Goal: Task Accomplishment & Management: Complete application form

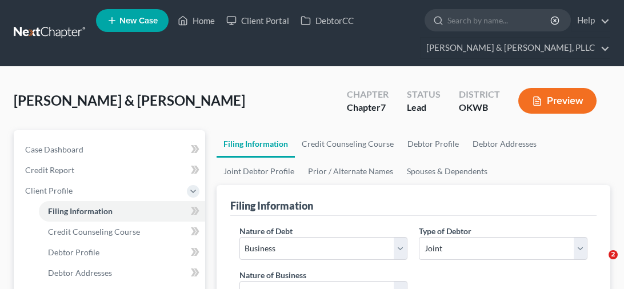
select select "0"
select select "3"
select select "1"
select select "0"
select select "65"
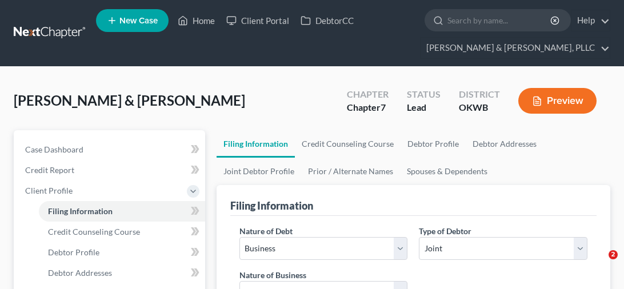
select select "0"
select select "37"
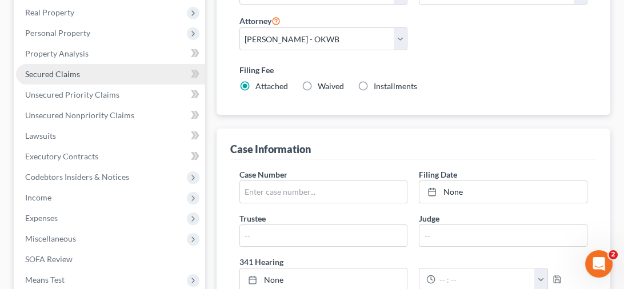
scroll to position [400, 0]
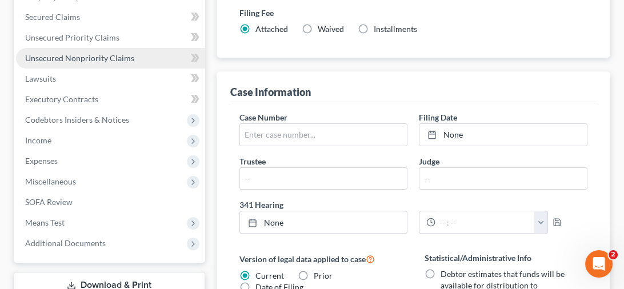
click at [99, 54] on span "Unsecured Nonpriority Claims" at bounding box center [79, 58] width 109 height 10
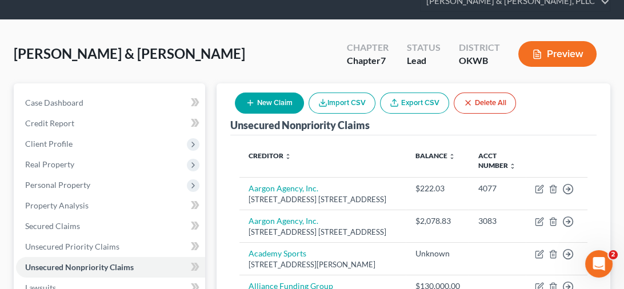
scroll to position [161, 0]
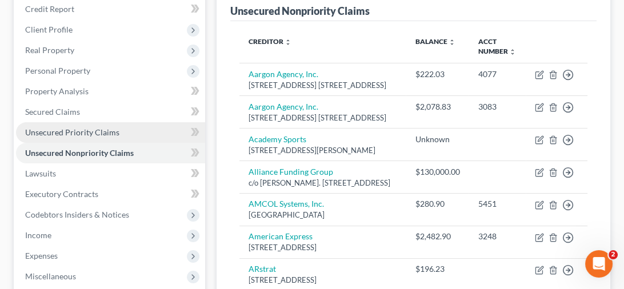
click at [69, 124] on link "Unsecured Priority Claims" at bounding box center [110, 132] width 189 height 21
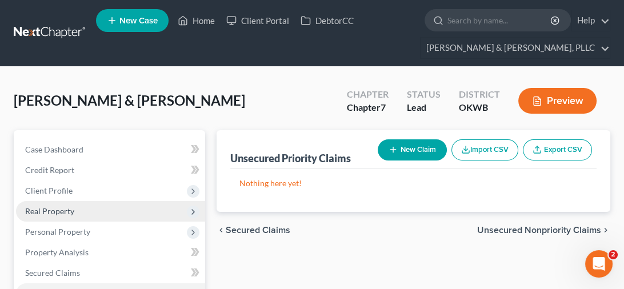
scroll to position [171, 0]
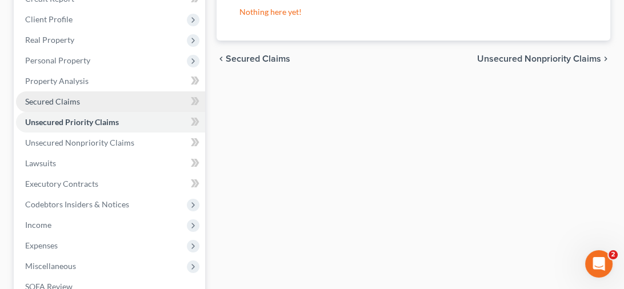
click at [94, 106] on link "Secured Claims" at bounding box center [110, 101] width 189 height 21
click at [94, 106] on div "[PERSON_NAME] & [PERSON_NAME] Upgraded Chapter Chapter 7 Status Lead District O…" at bounding box center [312, 165] width 596 height 513
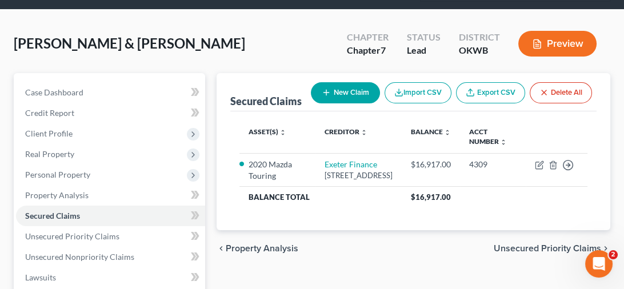
scroll to position [286, 0]
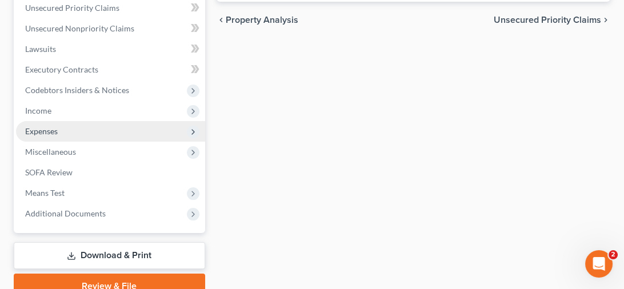
click at [90, 131] on span "Expenses" at bounding box center [110, 131] width 189 height 21
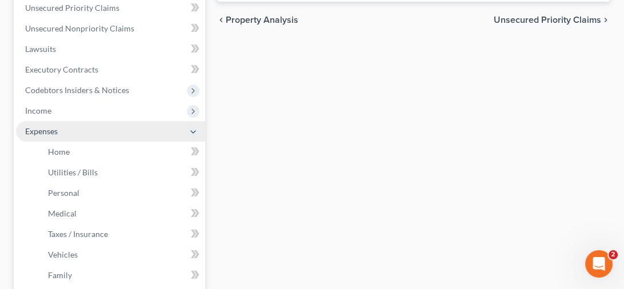
scroll to position [400, 0]
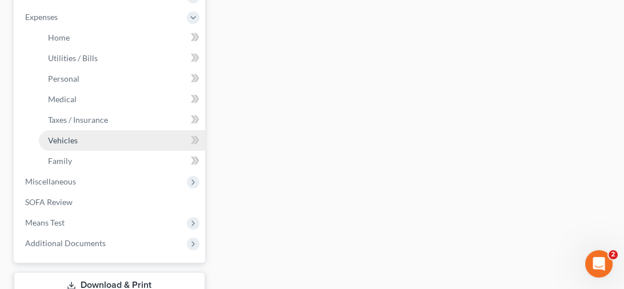
click at [116, 131] on link "Vehicles" at bounding box center [122, 140] width 166 height 21
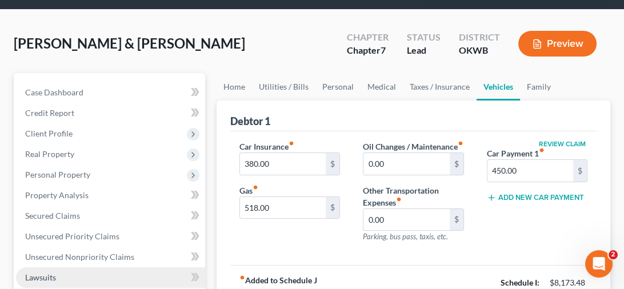
scroll to position [114, 0]
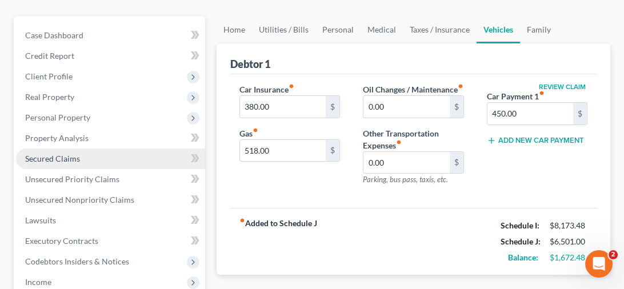
click at [84, 159] on link "Secured Claims" at bounding box center [110, 159] width 189 height 21
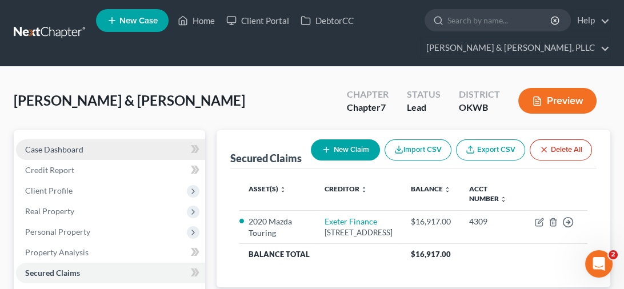
scroll to position [114, 0]
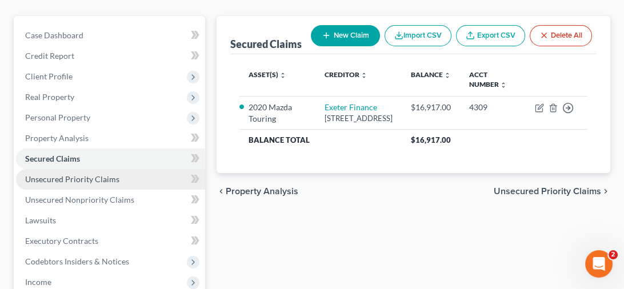
click at [88, 178] on span "Unsecured Priority Claims" at bounding box center [72, 179] width 94 height 10
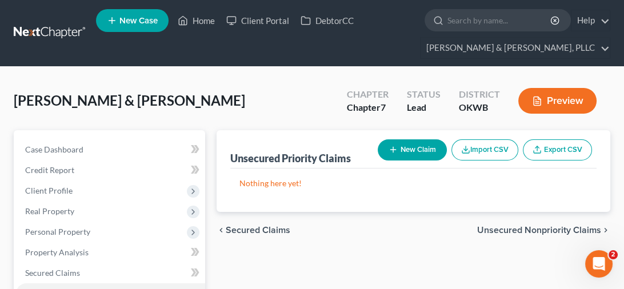
scroll to position [171, 0]
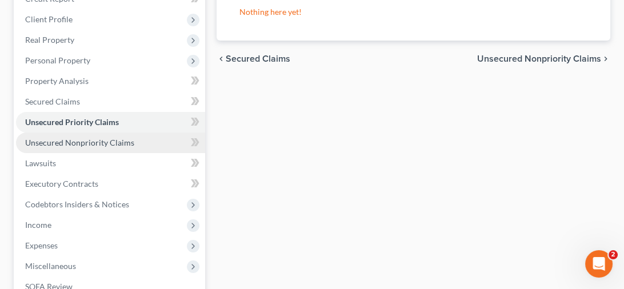
click at [100, 135] on link "Unsecured Nonpriority Claims" at bounding box center [110, 143] width 189 height 21
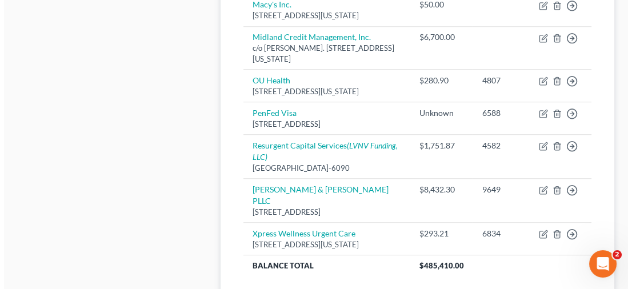
scroll to position [857, 0]
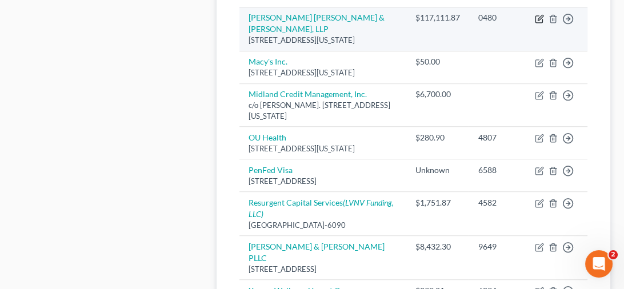
click at [537, 23] on icon "button" at bounding box center [539, 18] width 9 height 9
select select "37"
select select "1"
select select "2"
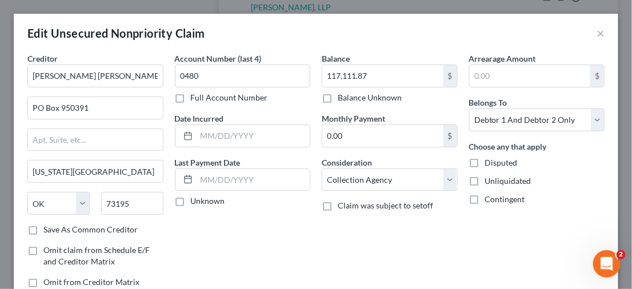
scroll to position [111, 0]
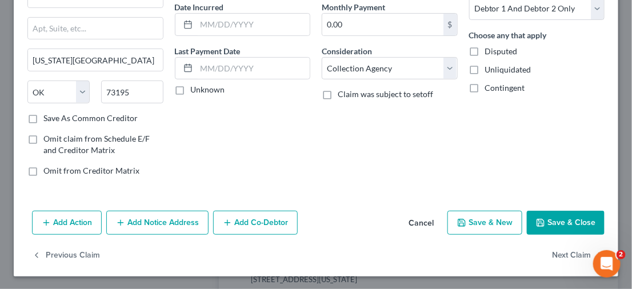
click at [139, 222] on button "Add Notice Address" at bounding box center [157, 223] width 102 height 24
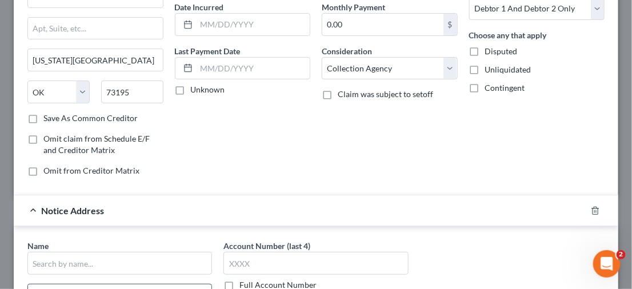
scroll to position [168, 0]
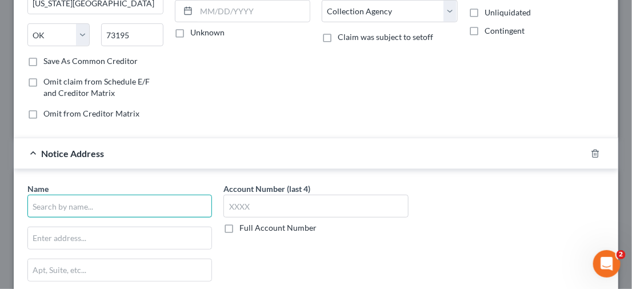
click at [118, 205] on input "text" at bounding box center [119, 206] width 184 height 23
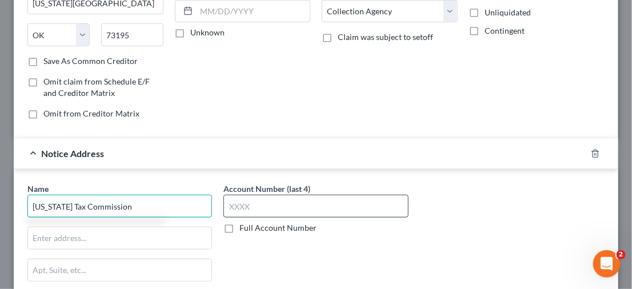
type input "[US_STATE] Tax Commission"
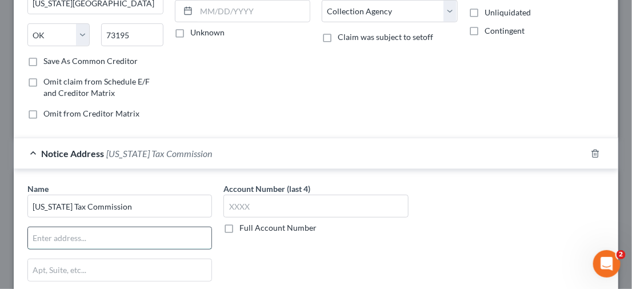
drag, startPoint x: 65, startPoint y: 246, endPoint x: 69, endPoint y: 241, distance: 6.9
click at [65, 246] on input "text" at bounding box center [119, 238] width 183 height 22
paste input "[STREET_ADDRESS]"
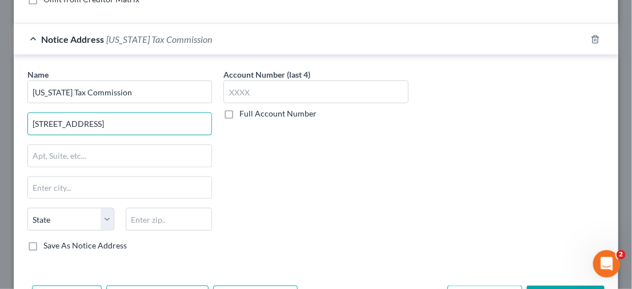
type input "[STREET_ADDRESS]"
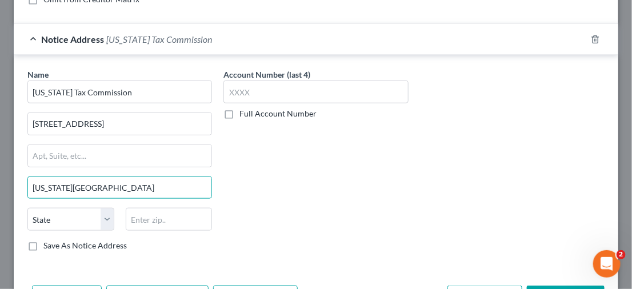
type input "[US_STATE][GEOGRAPHIC_DATA]"
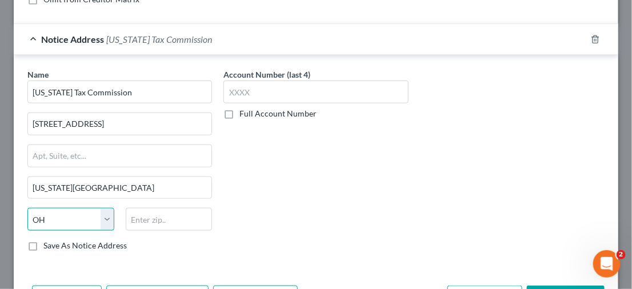
select select "37"
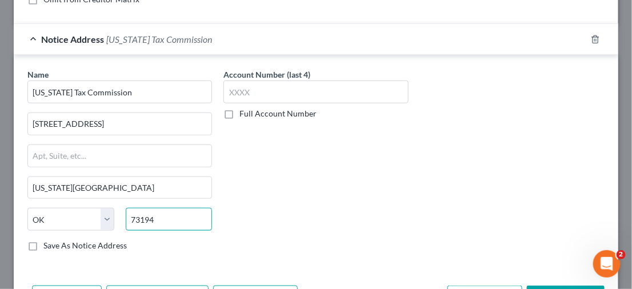
type input "73194"
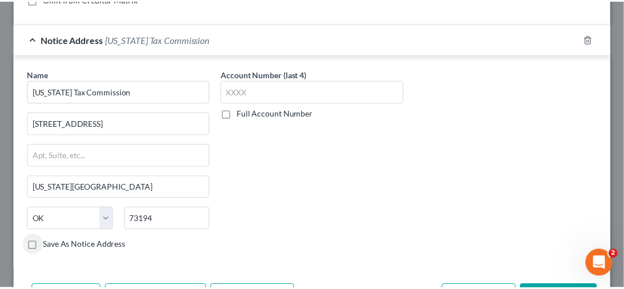
scroll to position [356, 0]
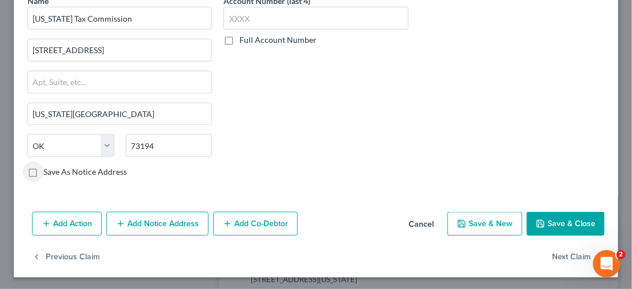
click at [565, 222] on button "Save & Close" at bounding box center [566, 224] width 78 height 24
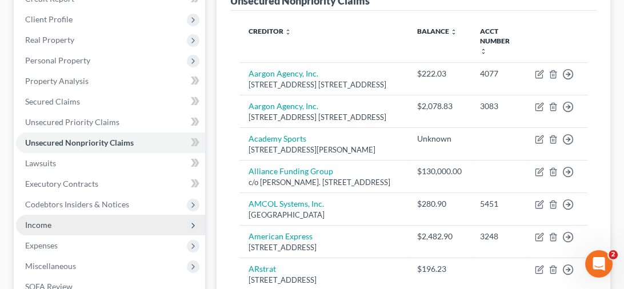
scroll to position [286, 0]
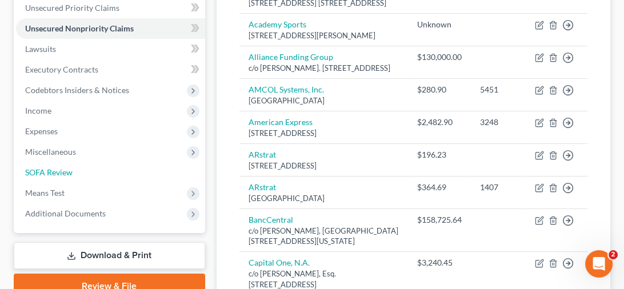
click at [61, 174] on span "SOFA Review" at bounding box center [48, 172] width 47 height 10
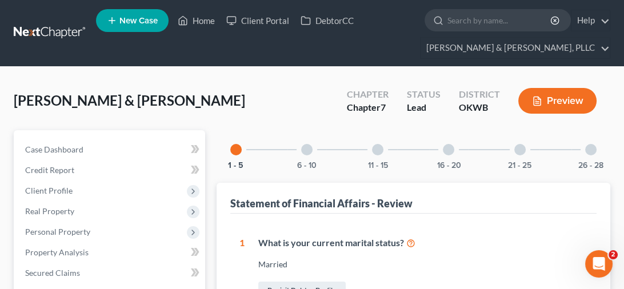
click at [517, 153] on div at bounding box center [519, 149] width 11 height 11
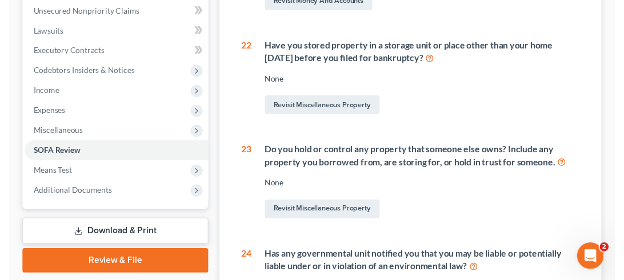
scroll to position [18, 0]
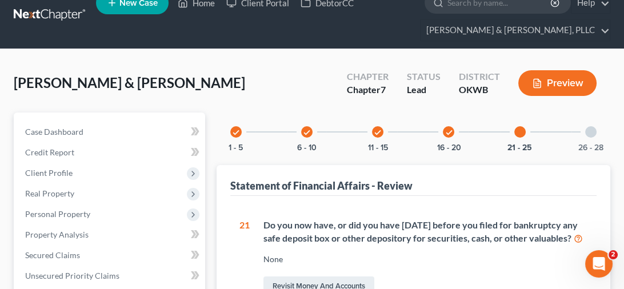
click at [592, 135] on div at bounding box center [590, 131] width 11 height 11
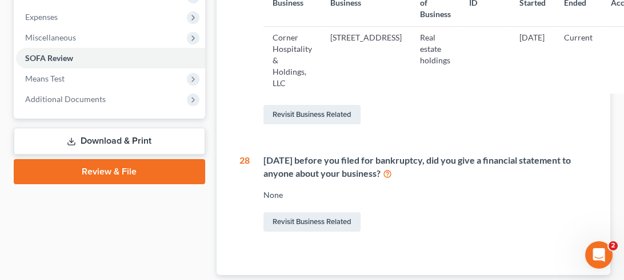
scroll to position [343, 0]
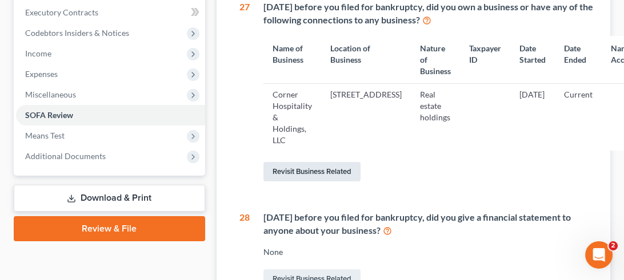
click at [318, 167] on link "Revisit Business Related" at bounding box center [311, 171] width 97 height 19
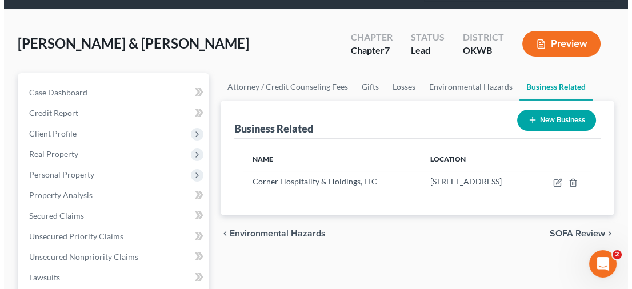
scroll to position [114, 0]
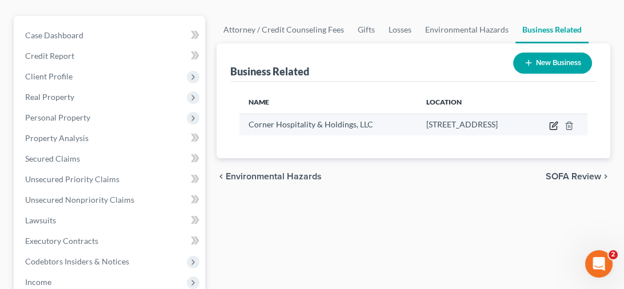
click at [551, 124] on icon "button" at bounding box center [553, 125] width 9 height 9
select select "member"
select select "37"
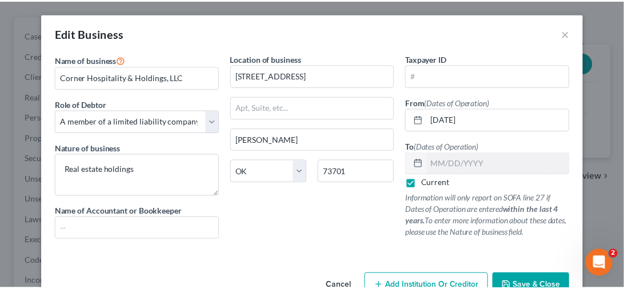
scroll to position [31, 0]
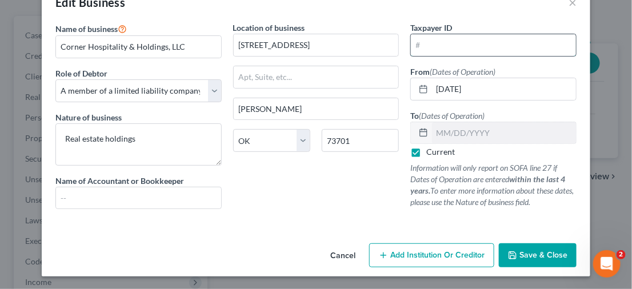
click at [442, 49] on input "text" at bounding box center [493, 45] width 165 height 22
drag, startPoint x: 337, startPoint y: 252, endPoint x: 343, endPoint y: 251, distance: 5.8
click at [337, 252] on button "Cancel" at bounding box center [342, 255] width 43 height 23
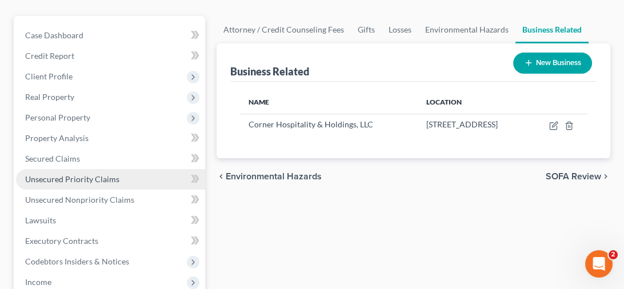
click at [69, 181] on span "Unsecured Priority Claims" at bounding box center [72, 179] width 94 height 10
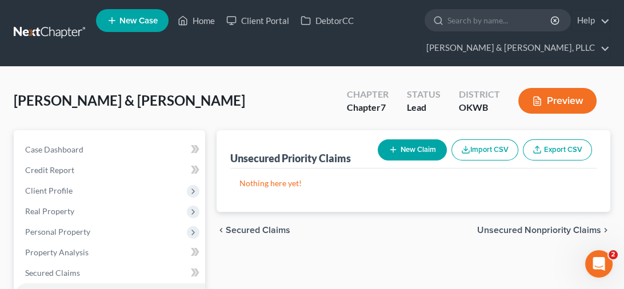
scroll to position [171, 0]
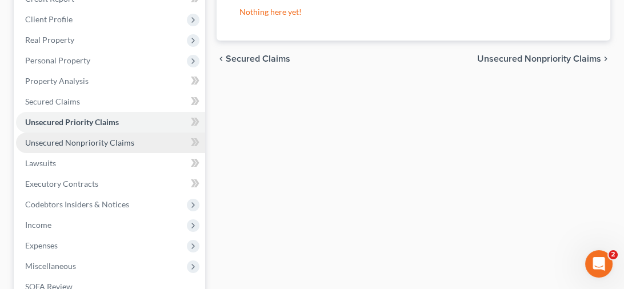
click at [79, 141] on span "Unsecured Nonpriority Claims" at bounding box center [79, 143] width 109 height 10
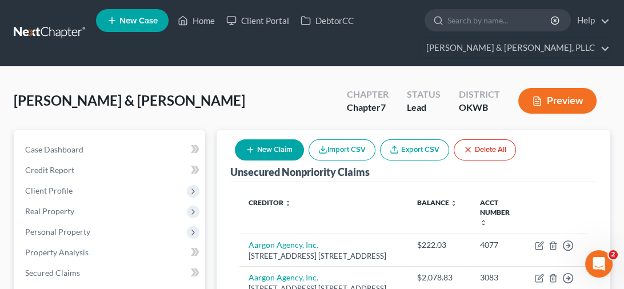
click at [279, 154] on button "New Claim" at bounding box center [269, 149] width 69 height 21
select select "2"
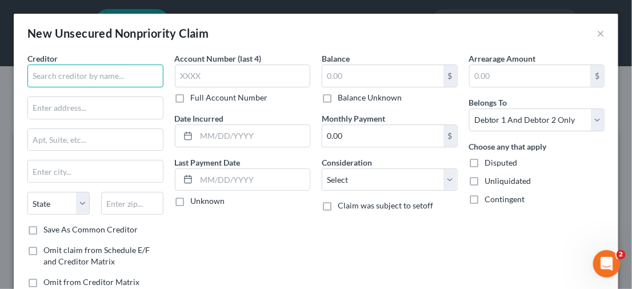
click at [83, 77] on input "text" at bounding box center [95, 76] width 136 height 23
click at [102, 78] on input "[US_STATE] Tax C" at bounding box center [95, 76] width 136 height 23
type input "[US_STATE] Tax Commission"
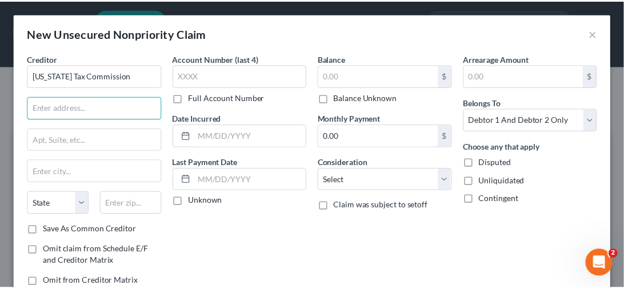
scroll to position [79, 0]
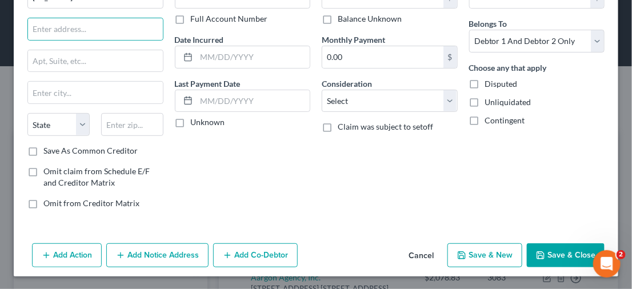
click at [407, 248] on button "Cancel" at bounding box center [420, 255] width 43 height 23
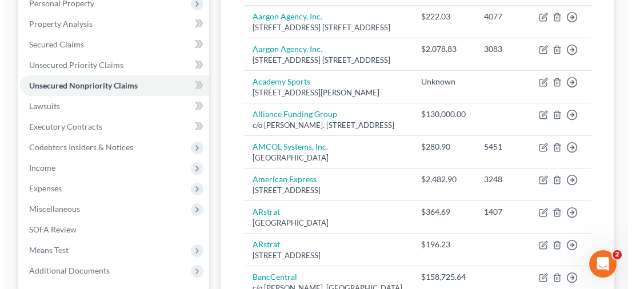
scroll to position [0, 0]
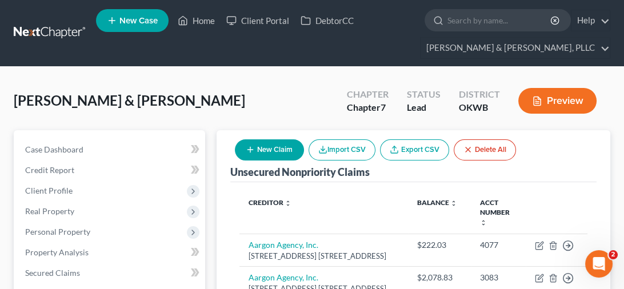
click at [273, 151] on button "New Claim" at bounding box center [269, 149] width 69 height 21
select select "2"
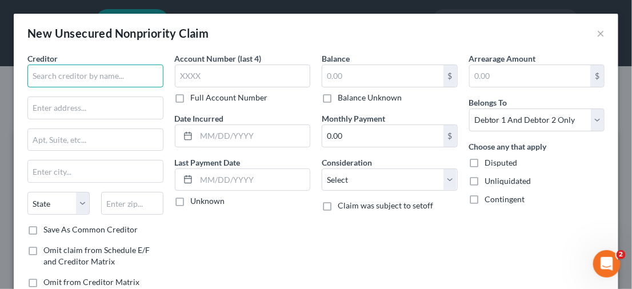
click at [105, 71] on input "text" at bounding box center [95, 76] width 136 height 23
type input "[US_STATE] Tax Commission"
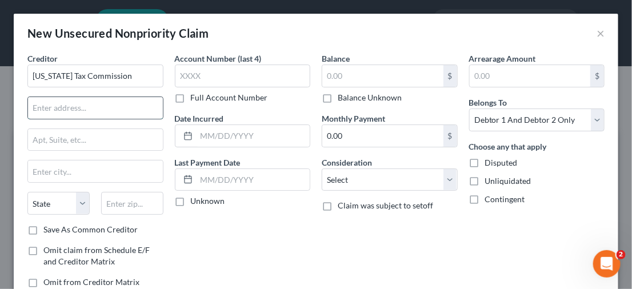
drag, startPoint x: 74, startPoint y: 104, endPoint x: 83, endPoint y: 116, distance: 15.4
click at [74, 104] on input "text" at bounding box center [95, 108] width 135 height 22
click at [47, 110] on input "text" at bounding box center [95, 108] width 135 height 22
paste input "[STREET_ADDRESS]"
type input "[STREET_ADDRESS]"
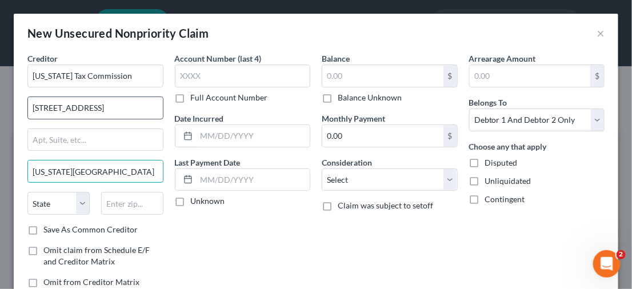
type input "[US_STATE][GEOGRAPHIC_DATA]"
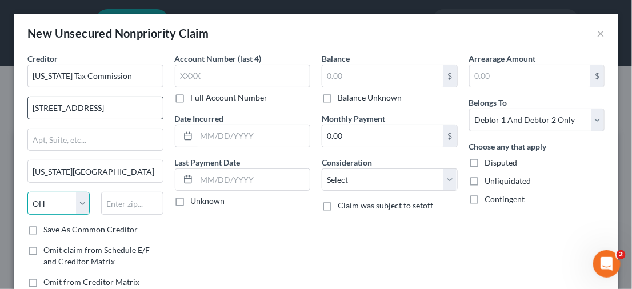
select select "37"
type input "73194"
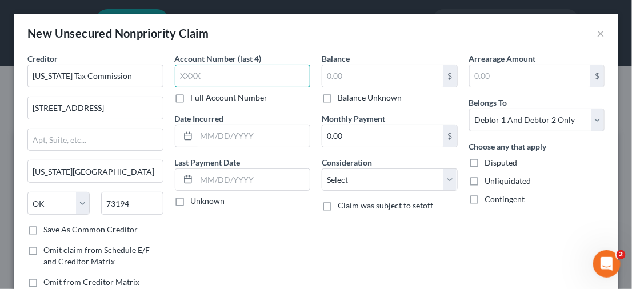
click at [229, 76] on input "text" at bounding box center [243, 76] width 136 height 23
type input "1686"
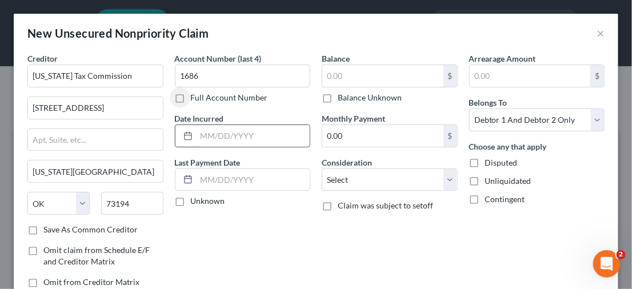
click at [234, 134] on input "text" at bounding box center [253, 136] width 114 height 22
type input "[DATE]"
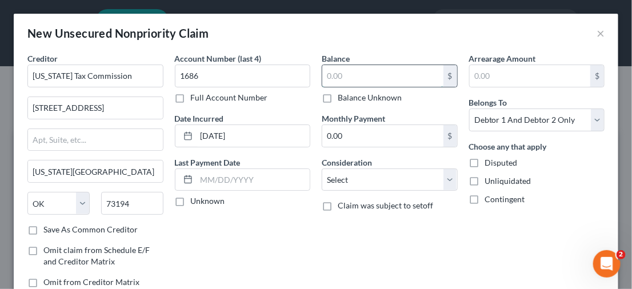
click at [360, 74] on input "text" at bounding box center [382, 76] width 121 height 22
type input "118,979"
click at [387, 75] on input "118,979" at bounding box center [382, 76] width 121 height 22
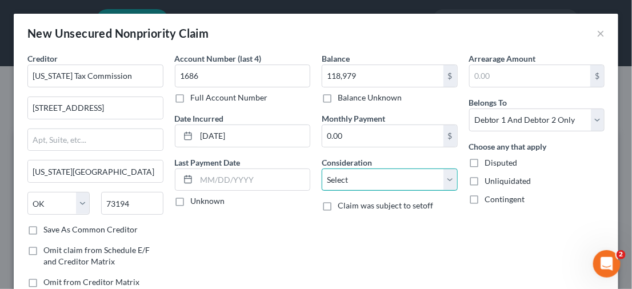
click at [444, 178] on select "Select Cable / Satellite Services Collection Agency Credit Card Debt Debt Couns…" at bounding box center [390, 179] width 136 height 23
select select "14"
click at [322, 168] on select "Select Cable / Satellite Services Collection Agency Credit Card Debt Debt Couns…" at bounding box center [390, 179] width 136 height 23
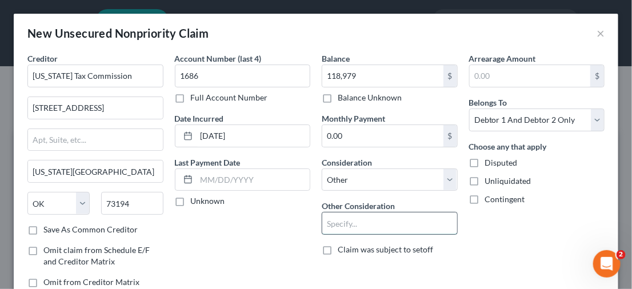
click at [342, 220] on input "text" at bounding box center [389, 223] width 135 height 22
drag, startPoint x: 358, startPoint y: 225, endPoint x: 400, endPoint y: 227, distance: 42.3
click at [358, 225] on input "text" at bounding box center [389, 223] width 135 height 22
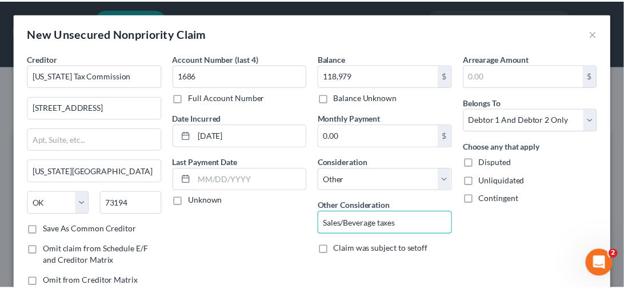
scroll to position [79, 0]
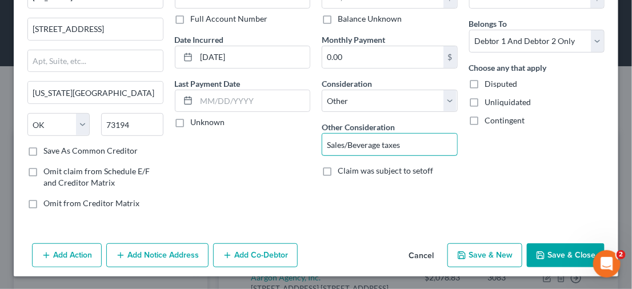
type input "Sales/Beverage taxes"
click at [556, 255] on button "Save & Close" at bounding box center [566, 255] width 78 height 24
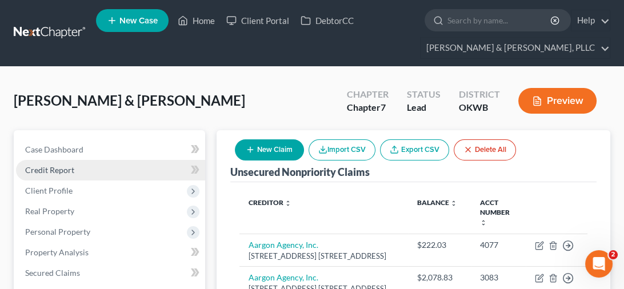
scroll to position [57, 0]
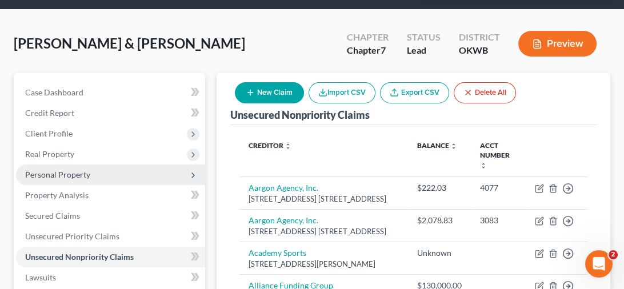
click at [64, 171] on span "Personal Property" at bounding box center [57, 175] width 65 height 10
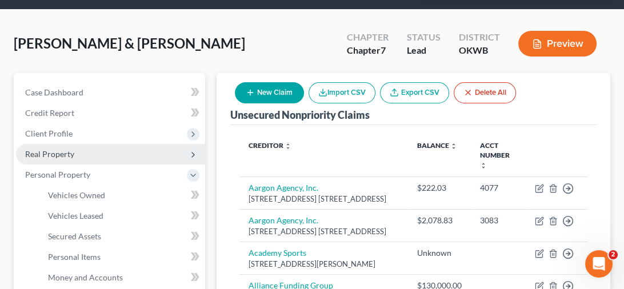
scroll to position [171, 0]
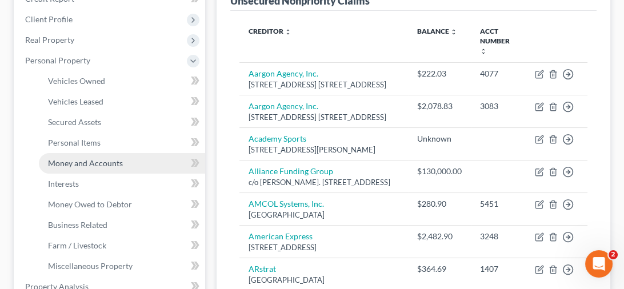
click at [106, 159] on span "Money and Accounts" at bounding box center [85, 163] width 75 height 10
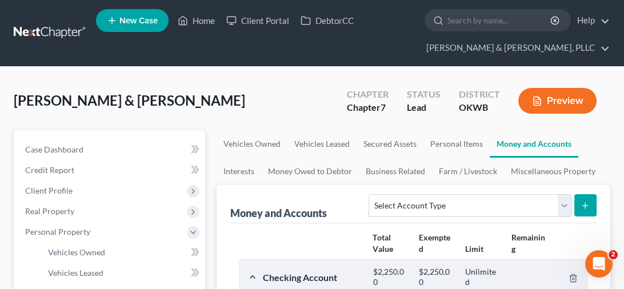
scroll to position [57, 0]
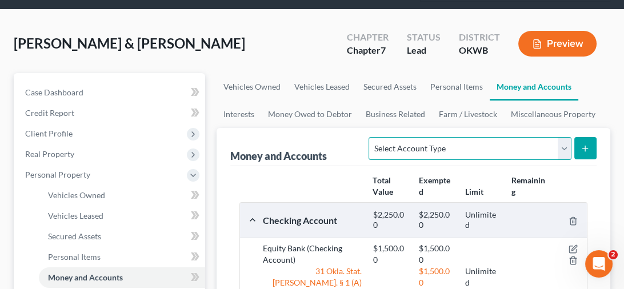
click at [561, 141] on select "Select Account Type Brokerage Cash on Hand Certificates of Deposit Checking Acc…" at bounding box center [469, 148] width 202 height 23
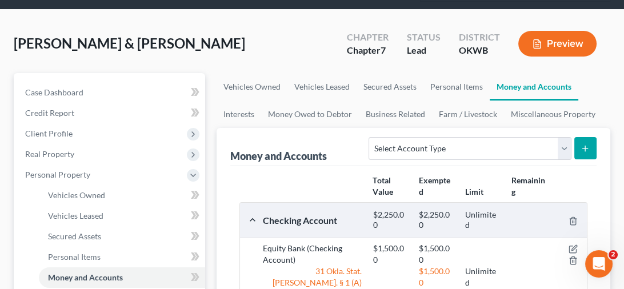
click at [191, 49] on div "[PERSON_NAME] & [PERSON_NAME] Upgraded Chapter Chapter 7 Status Lead District O…" at bounding box center [312, 48] width 596 height 50
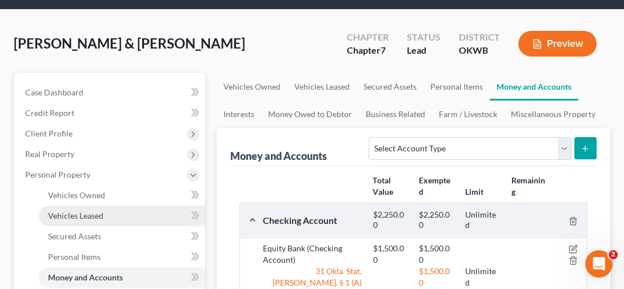
scroll to position [171, 0]
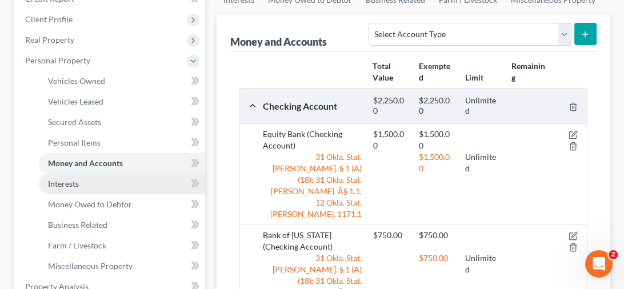
click at [103, 179] on link "Interests" at bounding box center [122, 184] width 166 height 21
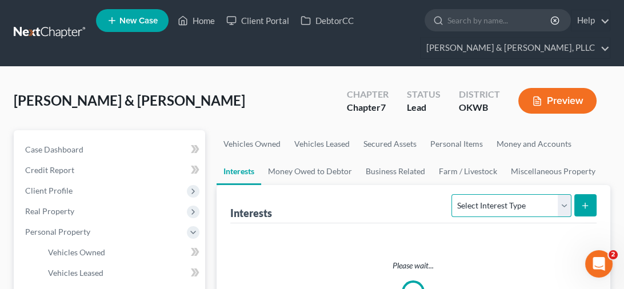
click at [563, 206] on select "Select Interest Type 401K Annuity Bond Education IRA Government Bond Government…" at bounding box center [510, 205] width 119 height 23
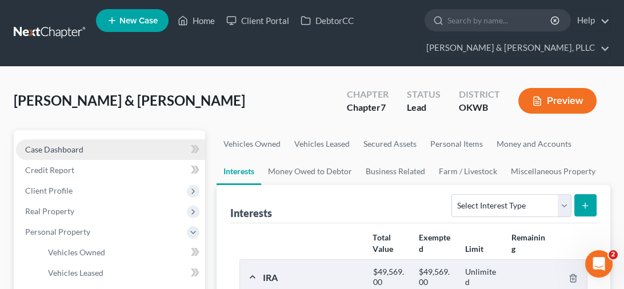
drag, startPoint x: 280, startPoint y: 102, endPoint x: 147, endPoint y: 149, distance: 141.1
click at [280, 102] on div "[PERSON_NAME] & [PERSON_NAME] Upgraded Chapter Chapter 7 Status Lead District O…" at bounding box center [312, 106] width 596 height 50
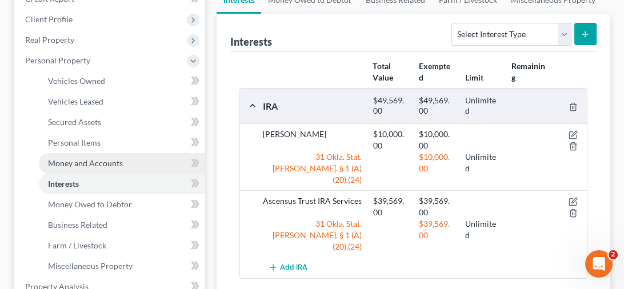
scroll to position [228, 0]
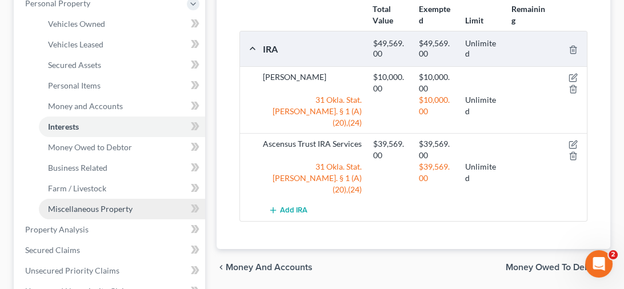
click at [75, 209] on span "Miscellaneous Property" at bounding box center [90, 209] width 85 height 10
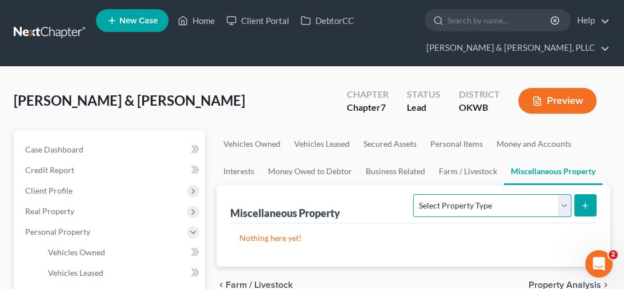
click at [568, 207] on select "Select Property Type Assigned for Creditor Benefit [DATE] Holding for Another N…" at bounding box center [492, 205] width 158 height 23
click at [236, 90] on div "[PERSON_NAME] & [PERSON_NAME] Upgraded Chapter Chapter 7 Status Lead District O…" at bounding box center [312, 106] width 596 height 50
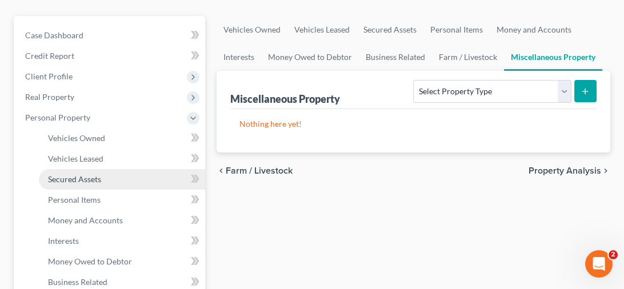
scroll to position [171, 0]
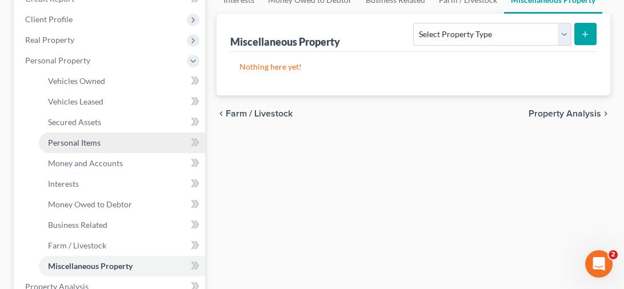
click at [87, 144] on span "Personal Items" at bounding box center [74, 143] width 53 height 10
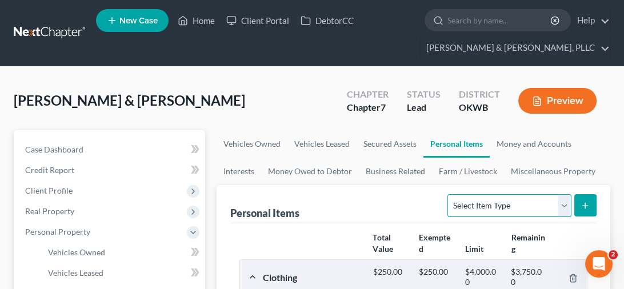
click at [557, 206] on select "Select Item Type Clothing Collectibles Of Value Electronics Firearms Household …" at bounding box center [508, 205] width 123 height 23
drag, startPoint x: 203, startPoint y: 78, endPoint x: 200, endPoint y: 83, distance: 6.2
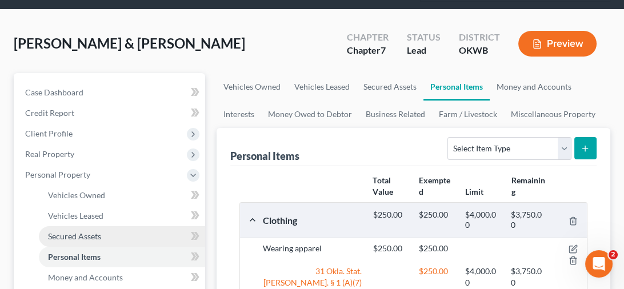
scroll to position [171, 0]
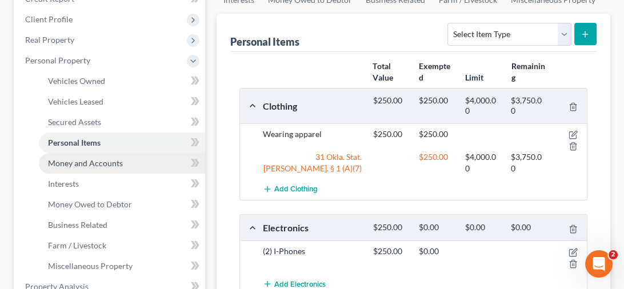
click at [84, 168] on link "Money and Accounts" at bounding box center [122, 163] width 166 height 21
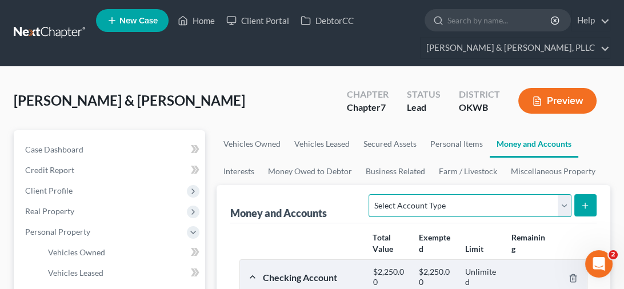
click at [559, 204] on select "Select Account Type Brokerage Cash on Hand Certificates of Deposit Checking Acc…" at bounding box center [469, 205] width 202 height 23
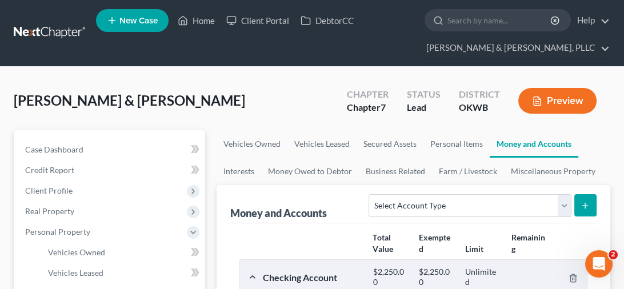
click at [163, 91] on div "[PERSON_NAME] & [PERSON_NAME] Upgraded Chapter Chapter 7 Status Lead District O…" at bounding box center [312, 106] width 596 height 50
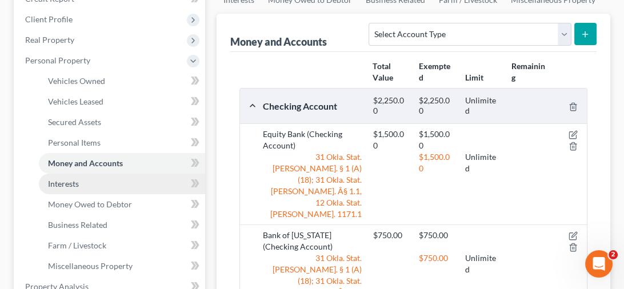
click at [93, 186] on link "Interests" at bounding box center [122, 184] width 166 height 21
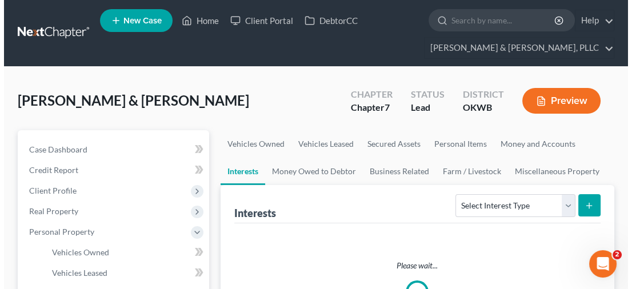
scroll to position [114, 0]
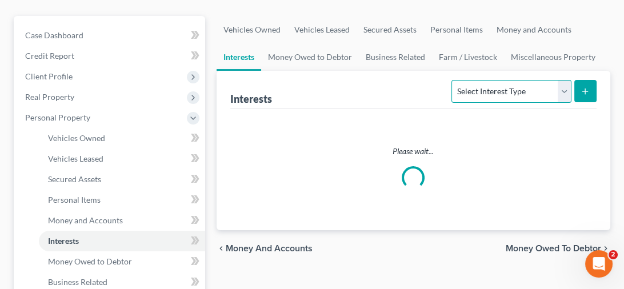
click at [561, 89] on select "Select Interest Type 401K Annuity Bond Education IRA Government Bond Government…" at bounding box center [510, 91] width 119 height 23
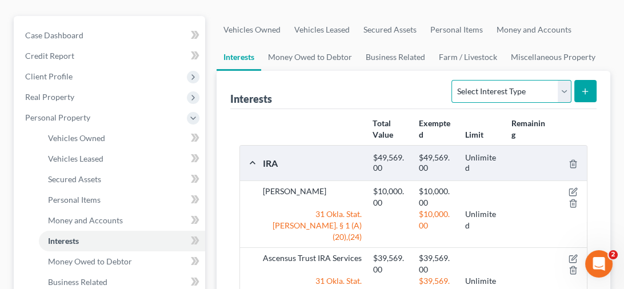
select select "term_life_insurance"
click at [453, 80] on select "Select Interest Type 401K Annuity Bond Education IRA Government Bond Government…" at bounding box center [510, 91] width 119 height 23
click at [586, 91] on icon "submit" at bounding box center [584, 91] width 9 height 9
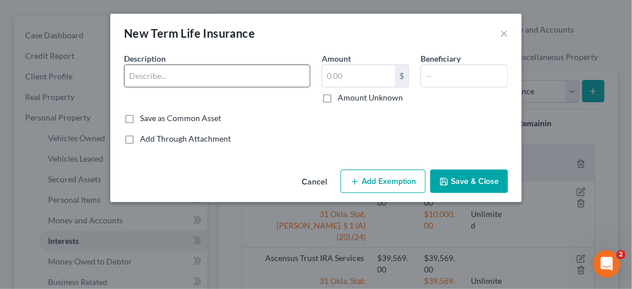
click at [221, 78] on input "text" at bounding box center [217, 76] width 185 height 22
type input "Farmers New World Life Insurance Company"
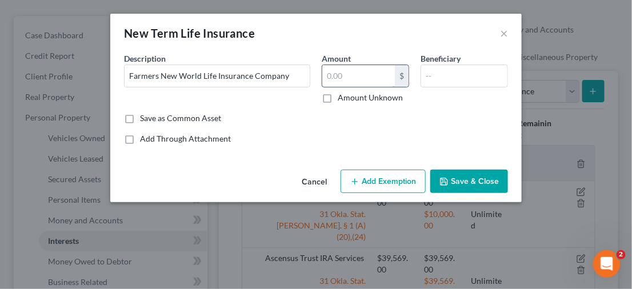
click at [342, 71] on input "text" at bounding box center [358, 76] width 73 height 22
type input "1,000.00"
click at [365, 178] on button "Add Exemption" at bounding box center [382, 182] width 85 height 24
select select "2"
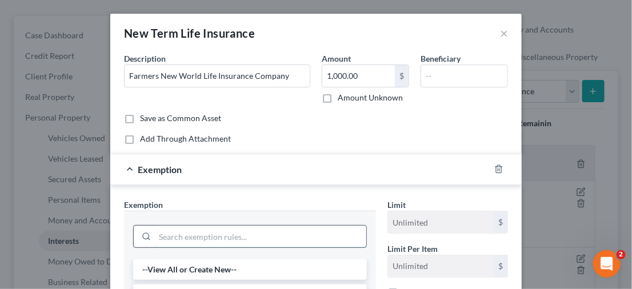
click at [176, 234] on input "search" at bounding box center [260, 237] width 211 height 22
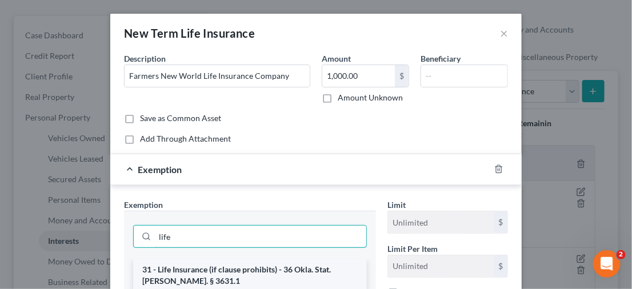
scroll to position [57, 0]
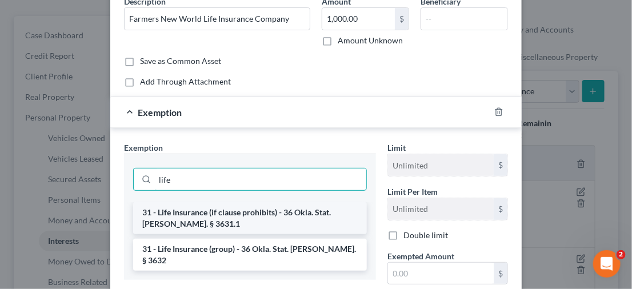
type input "life"
click at [216, 218] on li "31 - Life Insurance (if clause prohibits) - 36 Okla. Stat. [PERSON_NAME]. § 363…" at bounding box center [250, 218] width 234 height 32
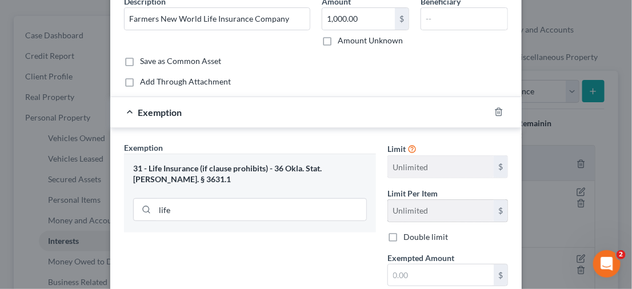
scroll to position [114, 0]
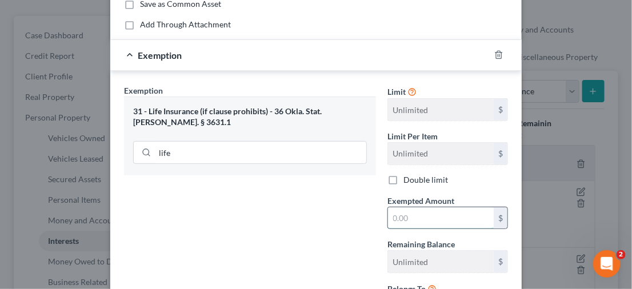
click at [422, 219] on input "text" at bounding box center [441, 218] width 106 height 22
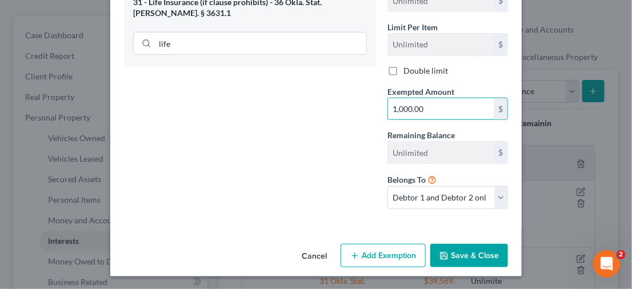
type input "1,000.00"
click at [465, 258] on button "Save & Close" at bounding box center [469, 256] width 78 height 24
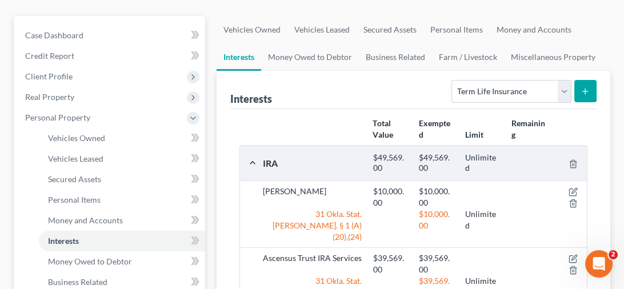
click at [584, 94] on icon "submit" at bounding box center [584, 91] width 9 height 9
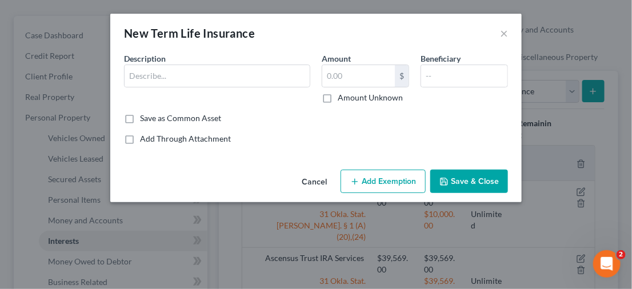
click at [165, 87] on div "Description *" at bounding box center [217, 78] width 198 height 51
click at [173, 82] on input "text" at bounding box center [217, 76] width 185 height 22
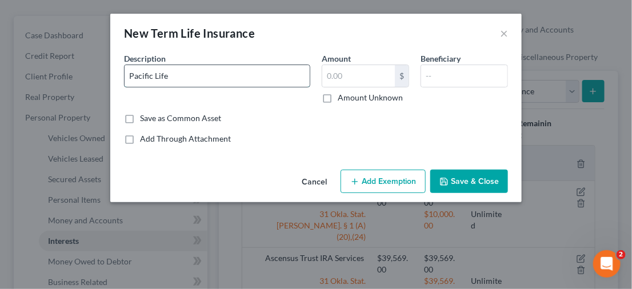
type input "Pacific Life"
click at [309, 183] on button "Cancel" at bounding box center [313, 182] width 43 height 23
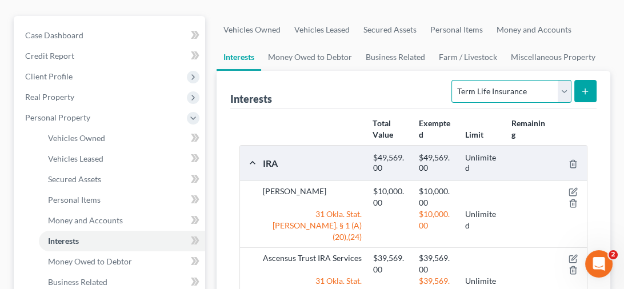
click at [559, 97] on select "Select Interest Type 401K Annuity Bond Education IRA Government Bond Government…" at bounding box center [510, 91] width 119 height 23
click at [453, 80] on select "Select Interest Type 401K Annuity Bond Education IRA Government Bond Government…" at bounding box center [510, 91] width 119 height 23
click at [563, 93] on select "Select Interest Type 401K Annuity Bond Education IRA Government Bond Government…" at bounding box center [510, 91] width 119 height 23
select select "term_life_insurance"
click at [453, 80] on select "Select Interest Type 401K Annuity Bond Education IRA Government Bond Government…" at bounding box center [510, 91] width 119 height 23
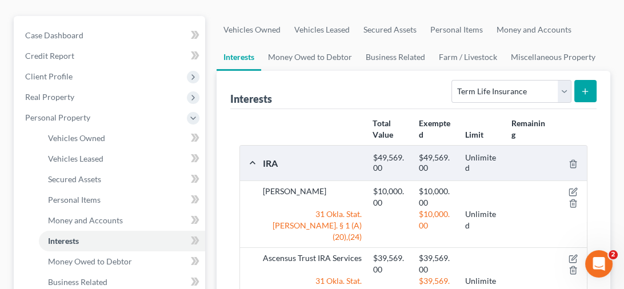
click at [575, 90] on button "submit" at bounding box center [585, 91] width 22 height 22
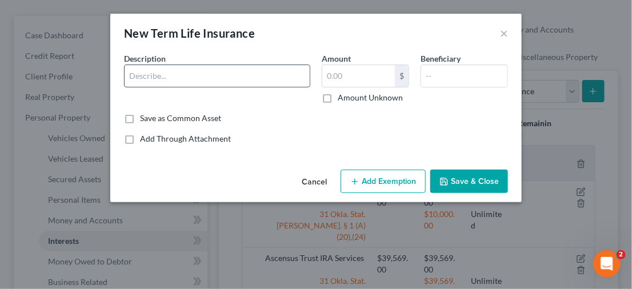
click at [222, 74] on input "text" at bounding box center [217, 76] width 185 height 22
drag, startPoint x: 205, startPoint y: 87, endPoint x: 212, endPoint y: 79, distance: 10.1
click at [205, 87] on div "Description *" at bounding box center [217, 78] width 198 height 51
click at [208, 81] on input "text" at bounding box center [217, 76] width 185 height 22
type input "Pacific Life"
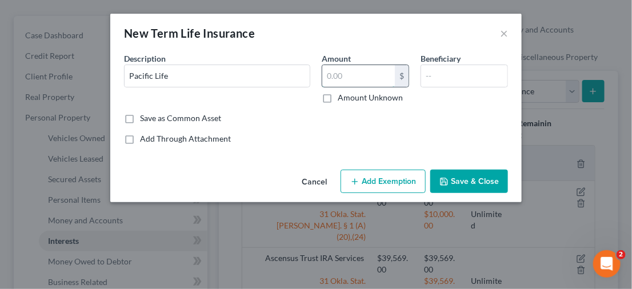
click at [355, 72] on input "text" at bounding box center [358, 76] width 73 height 22
type input "300,000"
click at [469, 74] on input "text" at bounding box center [464, 76] width 86 height 22
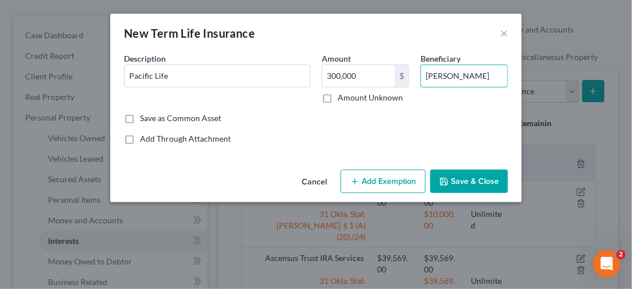
type input "[PERSON_NAME]"
click at [374, 185] on button "Add Exemption" at bounding box center [382, 182] width 85 height 24
select select "2"
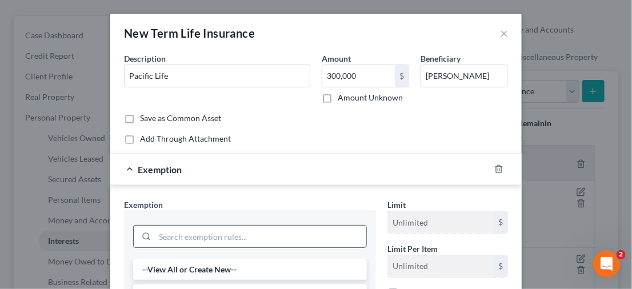
scroll to position [114, 0]
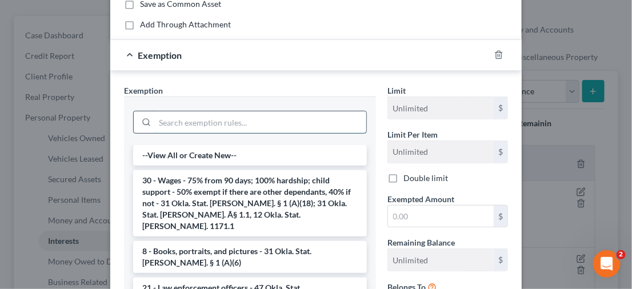
click at [260, 126] on input "search" at bounding box center [260, 122] width 211 height 22
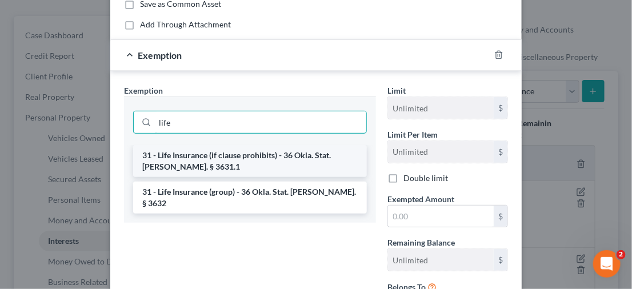
type input "life"
click at [256, 155] on li "31 - Life Insurance (if clause prohibits) - 36 Okla. Stat. [PERSON_NAME]. § 363…" at bounding box center [250, 161] width 234 height 32
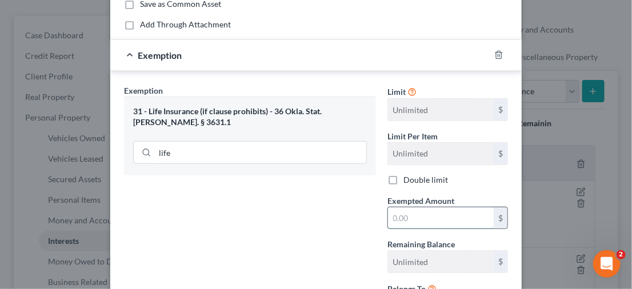
click at [430, 213] on input "text" at bounding box center [441, 218] width 106 height 22
click at [436, 212] on input "3,000,000" at bounding box center [441, 218] width 106 height 22
type input "300,000"
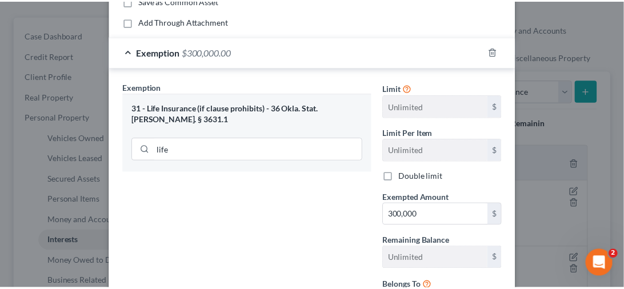
scroll to position [223, 0]
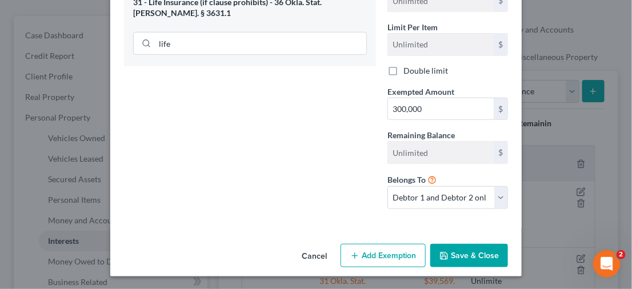
click at [469, 255] on button "Save & Close" at bounding box center [469, 256] width 78 height 24
click at [469, 255] on div "New Term Life Insurance × An exemption set must first be selected from the Fili…" at bounding box center [316, 144] width 632 height 289
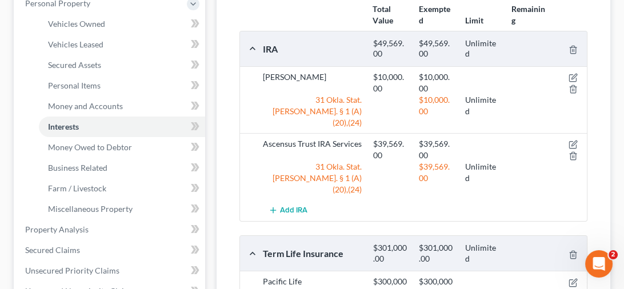
scroll to position [343, 0]
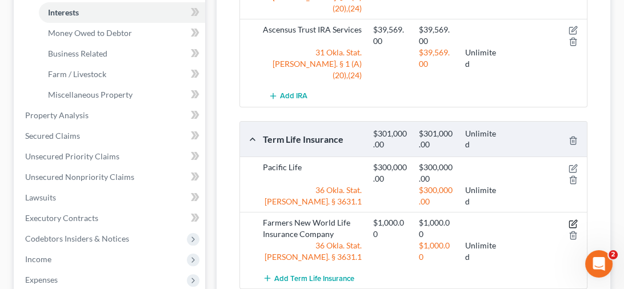
click at [571, 220] on icon "button" at bounding box center [572, 223] width 7 height 7
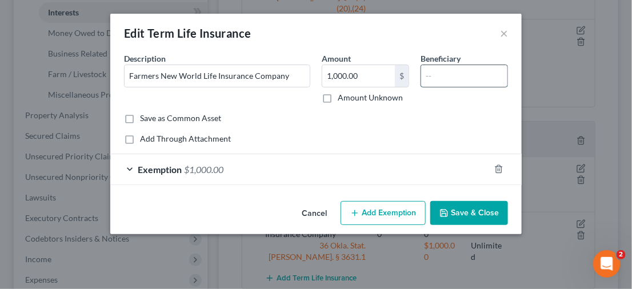
click at [497, 75] on input "text" at bounding box center [464, 76] width 86 height 22
type input "[PERSON_NAME]"
click at [468, 214] on button "Save & Close" at bounding box center [469, 213] width 78 height 24
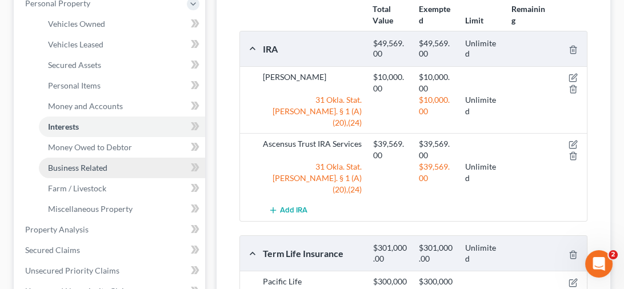
scroll to position [286, 0]
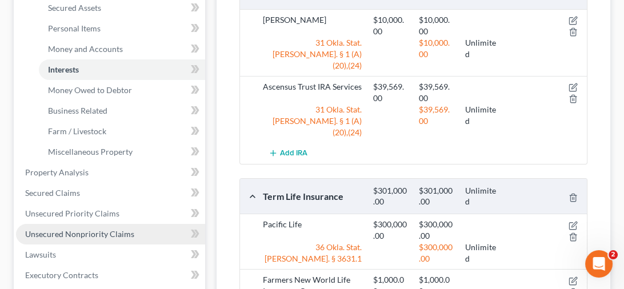
click at [73, 229] on span "Unsecured Nonpriority Claims" at bounding box center [79, 234] width 109 height 10
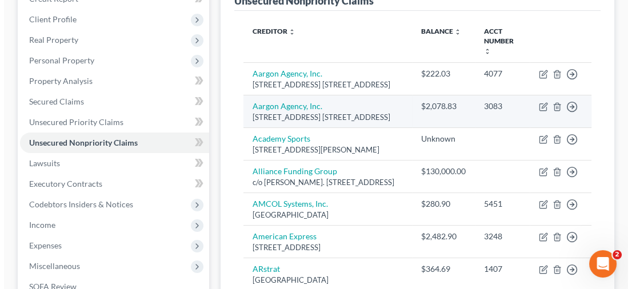
scroll to position [228, 0]
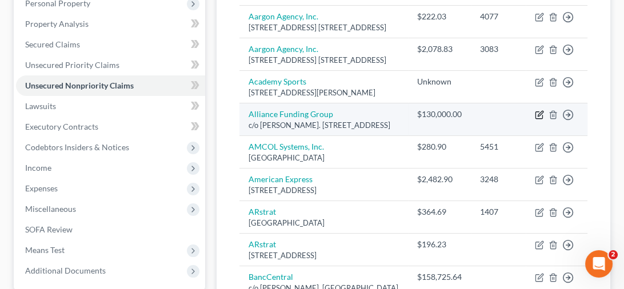
click at [539, 116] on icon "button" at bounding box center [539, 113] width 5 height 5
select select "37"
select select "10"
select select "2"
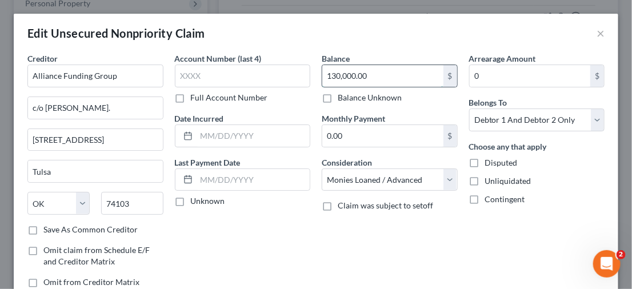
click at [379, 77] on input "130,000.00" at bounding box center [382, 76] width 121 height 22
paste input "5,539"
type input "135,539.00"
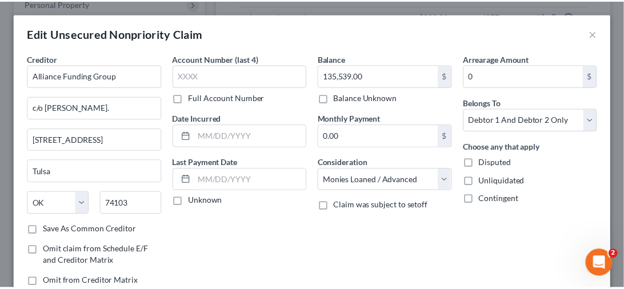
scroll to position [111, 0]
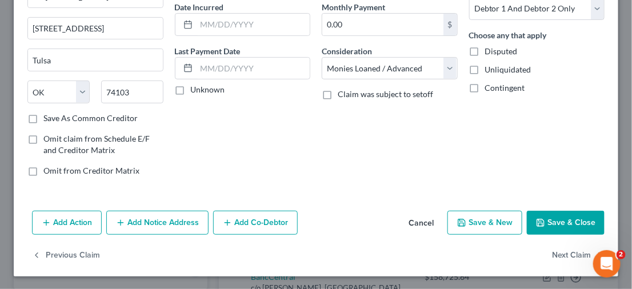
click at [566, 225] on button "Save & Close" at bounding box center [566, 223] width 78 height 24
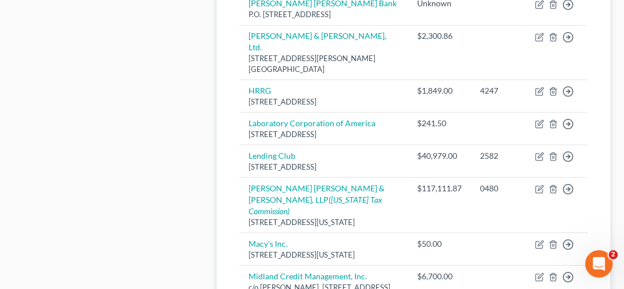
scroll to position [800, 0]
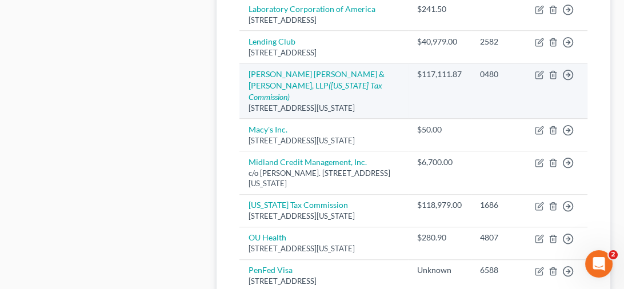
click at [417, 80] on div "$117,111.87" at bounding box center [439, 74] width 45 height 11
drag, startPoint x: 415, startPoint y: 114, endPoint x: 464, endPoint y: 111, distance: 49.2
click at [464, 111] on tr "[PERSON_NAME] [PERSON_NAME] & [PERSON_NAME], LLP ([US_STATE] Tax Commission) [G…" at bounding box center [413, 90] width 348 height 55
click at [552, 79] on icon "button" at bounding box center [552, 74] width 9 height 9
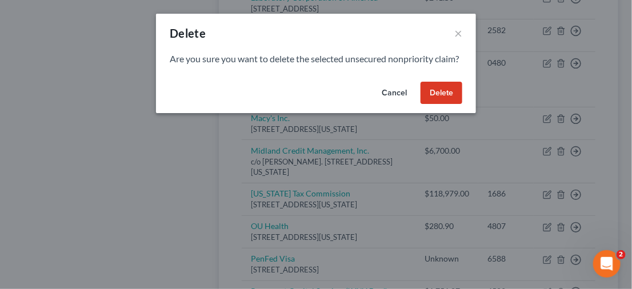
click at [434, 105] on button "Delete" at bounding box center [441, 93] width 42 height 23
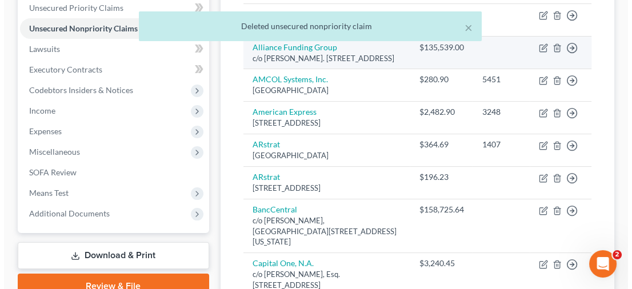
scroll to position [228, 0]
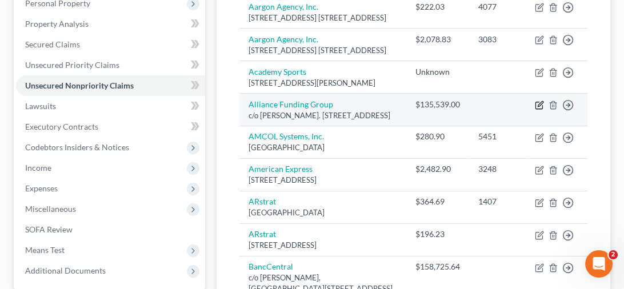
click at [537, 110] on icon "button" at bounding box center [539, 105] width 9 height 9
select select "37"
select select "10"
select select "2"
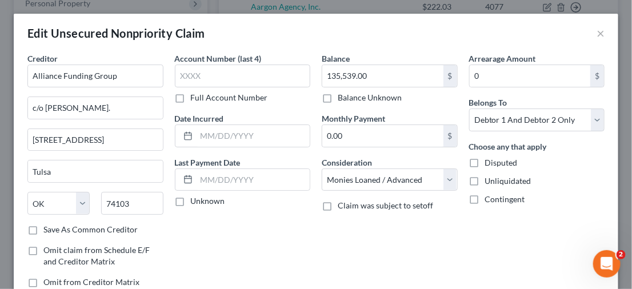
scroll to position [111, 0]
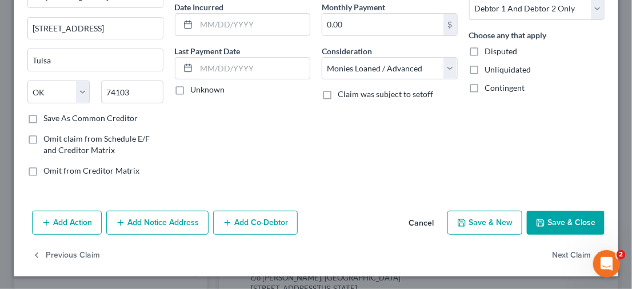
click at [150, 218] on button "Add Notice Address" at bounding box center [157, 223] width 102 height 24
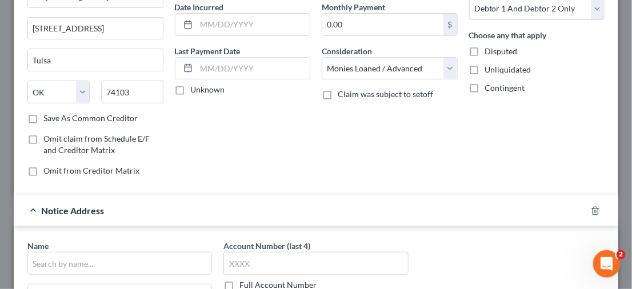
scroll to position [168, 0]
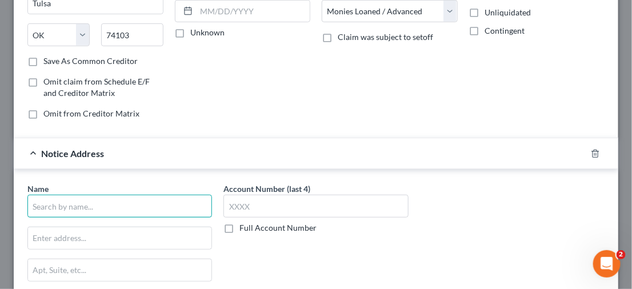
click at [102, 198] on input "text" at bounding box center [119, 206] width 184 height 23
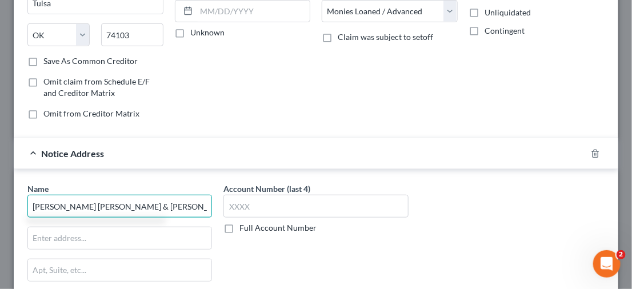
type input "[PERSON_NAME] [PERSON_NAME] & [PERSON_NAME] LLP"
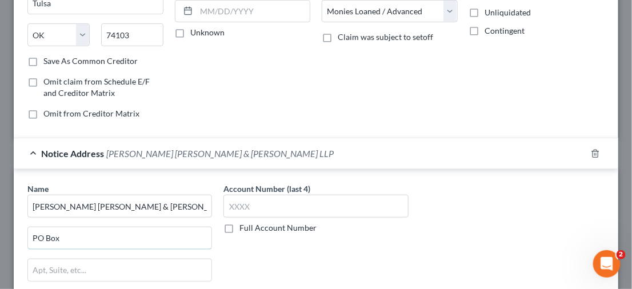
drag, startPoint x: 113, startPoint y: 226, endPoint x: 213, endPoint y: 228, distance: 100.6
click at [113, 227] on input "PO Box" at bounding box center [119, 238] width 183 height 22
type input "PO Box 950391"
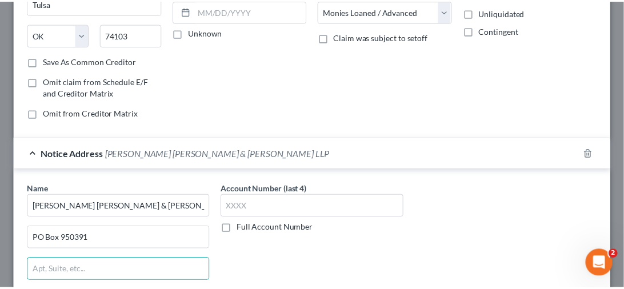
scroll to position [323, 0]
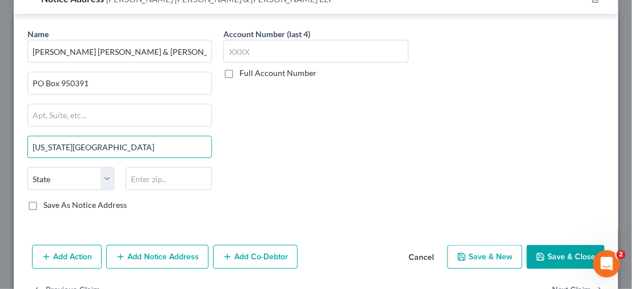
type input "[US_STATE][GEOGRAPHIC_DATA]"
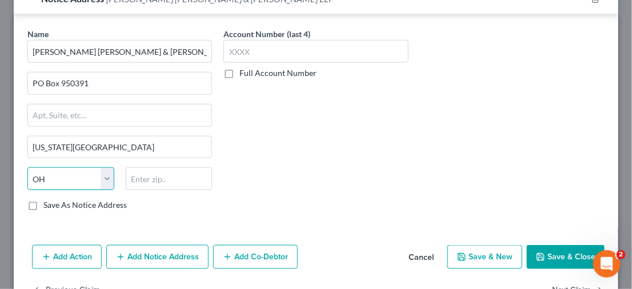
select select "37"
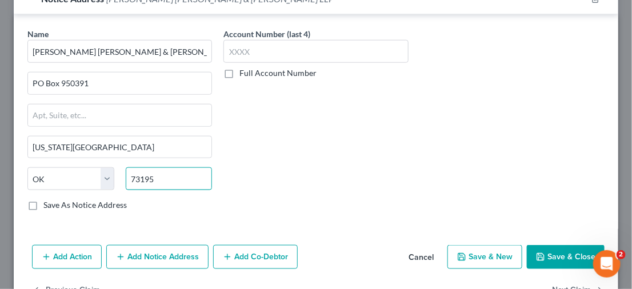
type input "73195"
click at [543, 249] on button "Save & Close" at bounding box center [566, 257] width 78 height 24
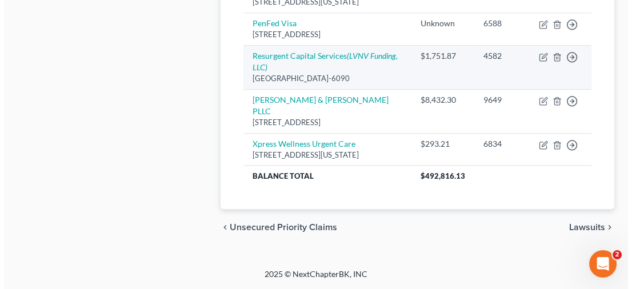
scroll to position [926, 0]
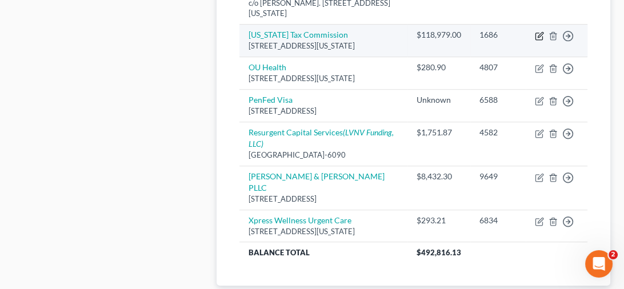
click at [540, 41] on icon "button" at bounding box center [539, 35] width 9 height 9
select select "37"
select select "14"
select select "2"
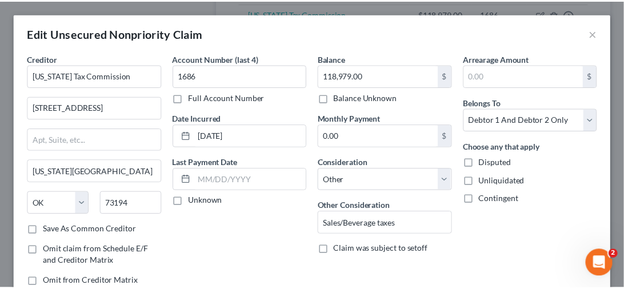
scroll to position [111, 0]
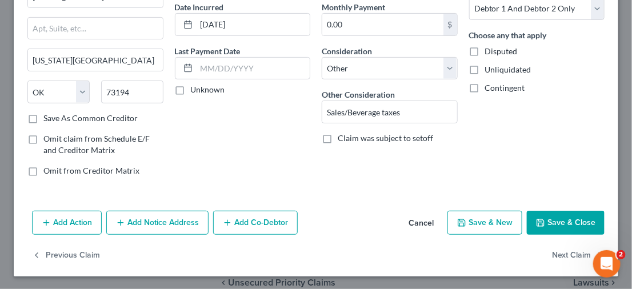
drag, startPoint x: 417, startPoint y: 223, endPoint x: 384, endPoint y: 224, distance: 32.6
click at [417, 223] on button "Cancel" at bounding box center [420, 223] width 43 height 23
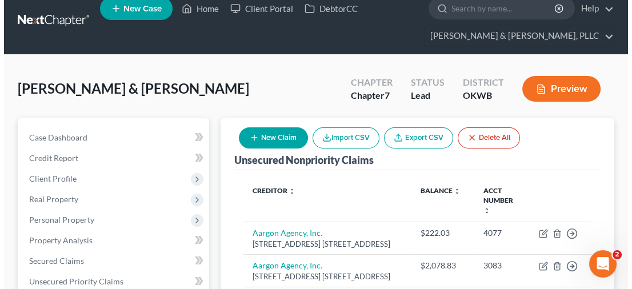
scroll to position [0, 0]
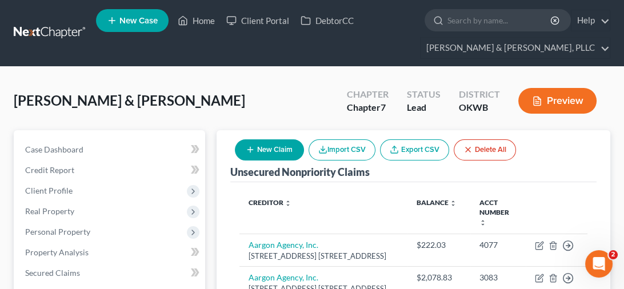
click at [268, 146] on button "New Claim" at bounding box center [269, 149] width 69 height 21
select select "2"
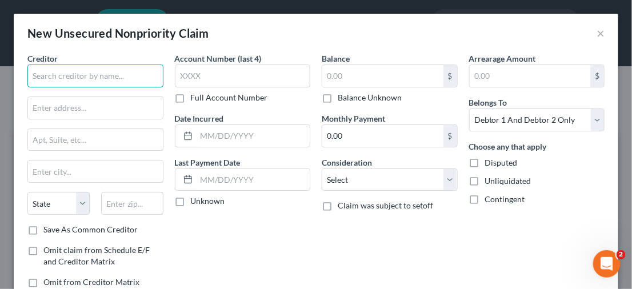
click at [134, 80] on input "text" at bounding box center [95, 76] width 136 height 23
type input "CRI Federal Student Aid"
drag, startPoint x: 86, startPoint y: 110, endPoint x: 193, endPoint y: 107, distance: 107.4
click at [86, 110] on input "text" at bounding box center [95, 108] width 135 height 22
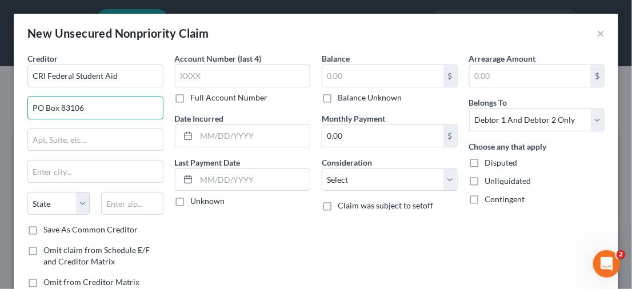
type input "PO Box 83106"
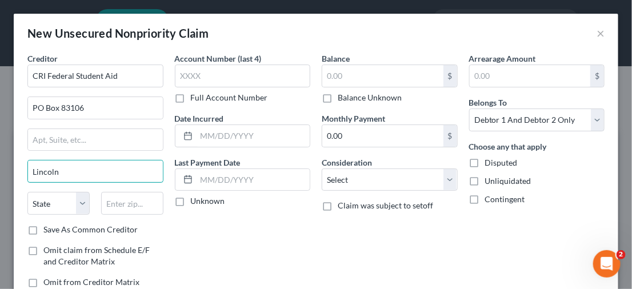
type input "Lincoln"
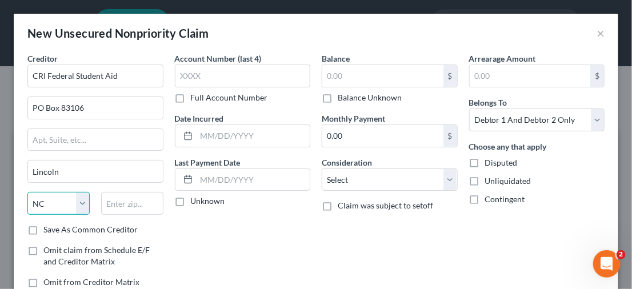
select select "30"
type input "68501"
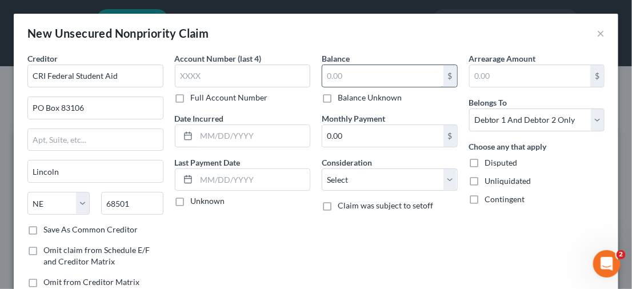
click at [413, 79] on input "text" at bounding box center [382, 76] width 121 height 22
type input "80,823.39"
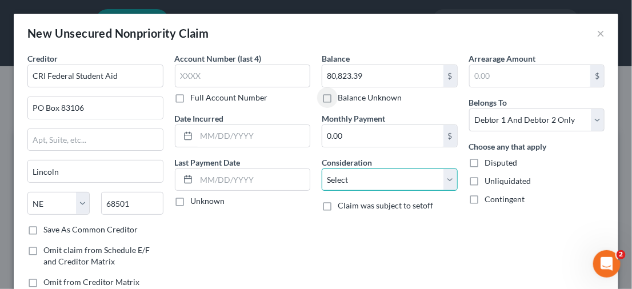
drag, startPoint x: 445, startPoint y: 183, endPoint x: 437, endPoint y: 182, distance: 8.2
click at [445, 183] on select "Select Cable / Satellite Services Collection Agency Credit Card Debt Debt Couns…" at bounding box center [390, 179] width 136 height 23
click at [442, 179] on select "Select Cable / Satellite Services Collection Agency Credit Card Debt Debt Couns…" at bounding box center [390, 179] width 136 height 23
select select "17"
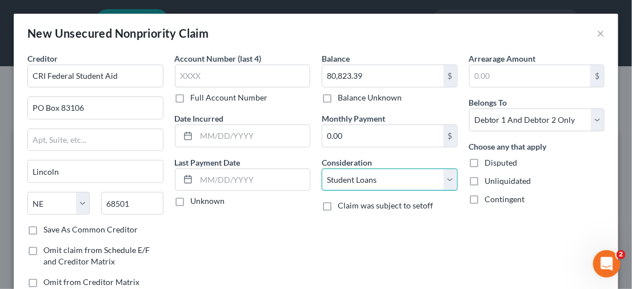
click at [322, 168] on select "Select Cable / Satellite Services Collection Agency Credit Card Debt Debt Couns…" at bounding box center [390, 179] width 136 height 23
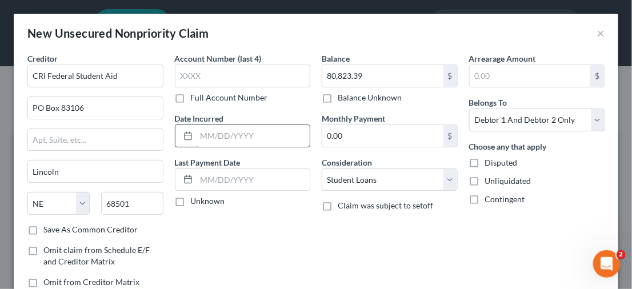
click at [203, 132] on input "text" at bounding box center [253, 136] width 114 height 22
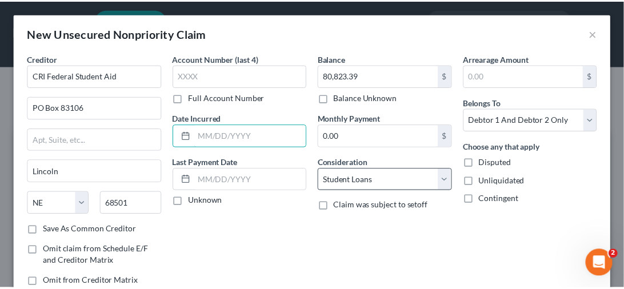
scroll to position [79, 0]
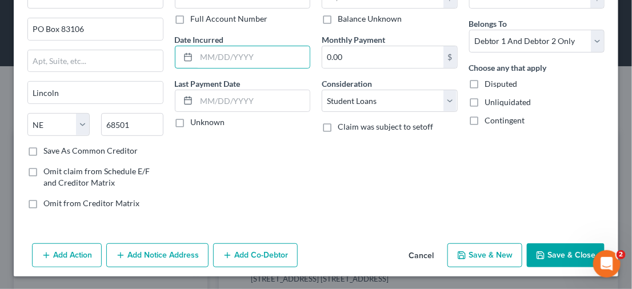
click at [532, 247] on button "Save & Close" at bounding box center [566, 255] width 78 height 24
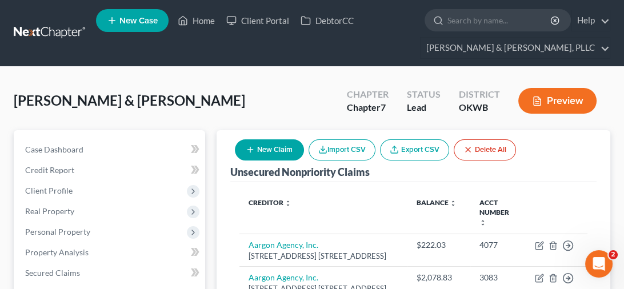
scroll to position [171, 0]
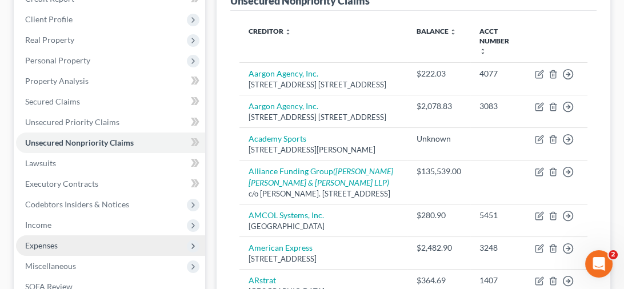
click at [54, 242] on span "Expenses" at bounding box center [41, 245] width 33 height 10
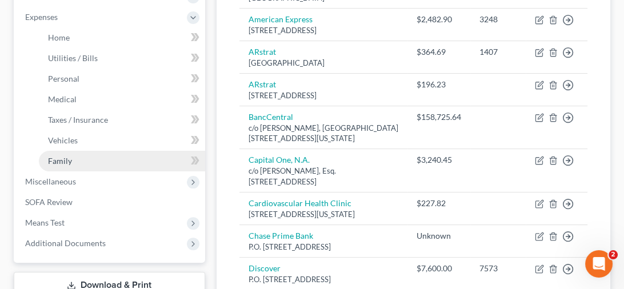
scroll to position [343, 0]
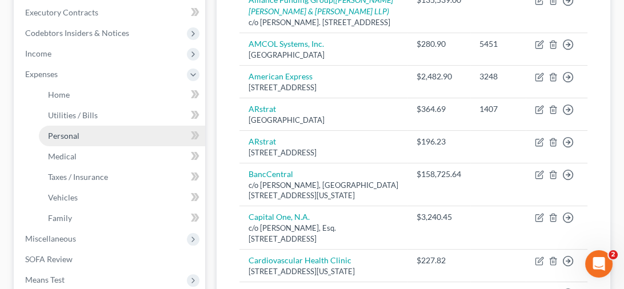
click at [87, 131] on link "Personal" at bounding box center [122, 136] width 166 height 21
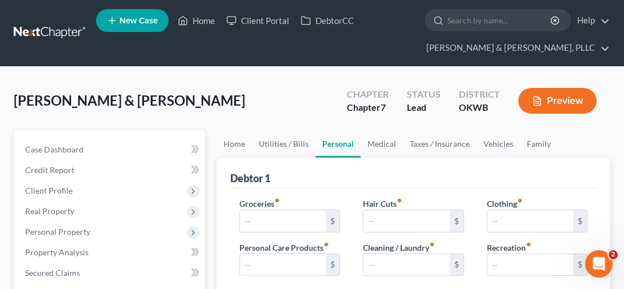
type input "1,044.00"
type input "200.00"
type input "0.00"
type input "75.00"
type input "200.00"
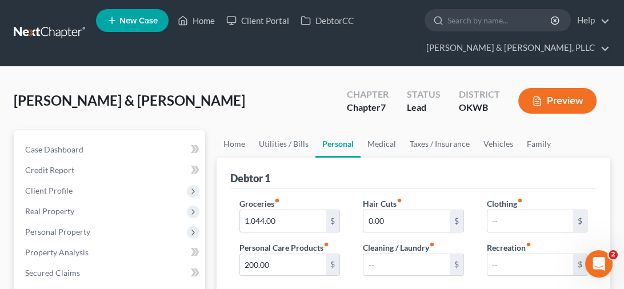
type input "0.00"
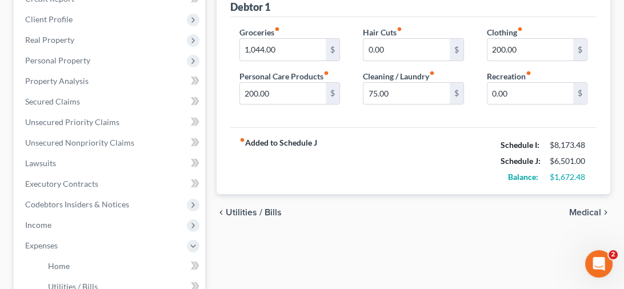
scroll to position [114, 0]
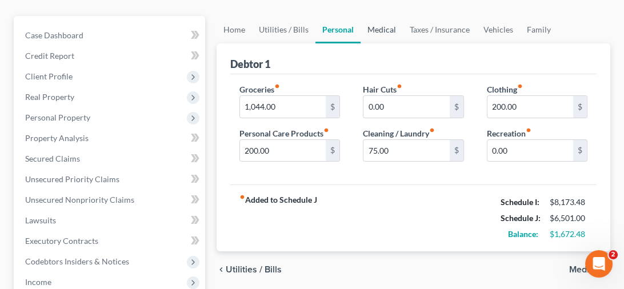
click at [384, 32] on link "Medical" at bounding box center [381, 29] width 42 height 27
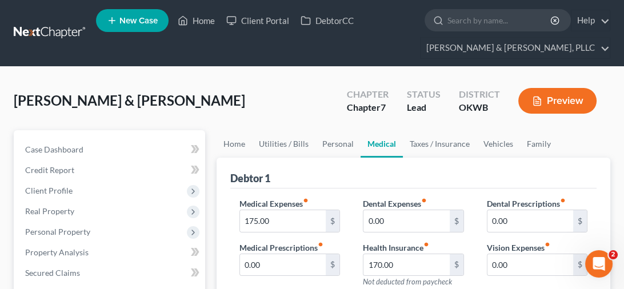
scroll to position [57, 0]
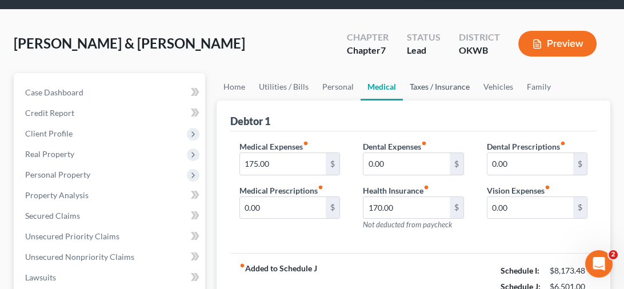
click at [428, 84] on link "Taxes / Insurance" at bounding box center [440, 86] width 74 height 27
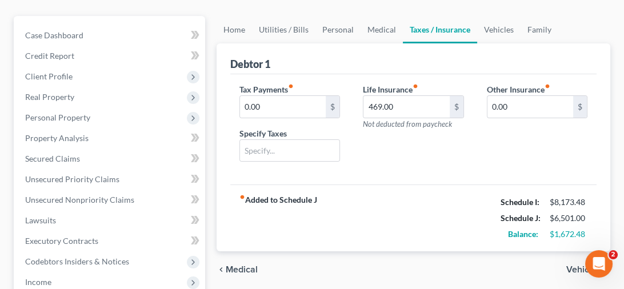
scroll to position [57, 0]
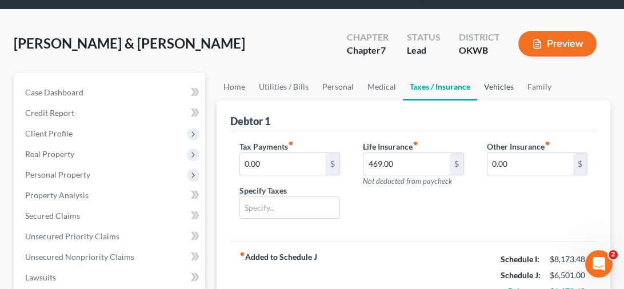
click at [491, 85] on link "Vehicles" at bounding box center [498, 86] width 43 height 27
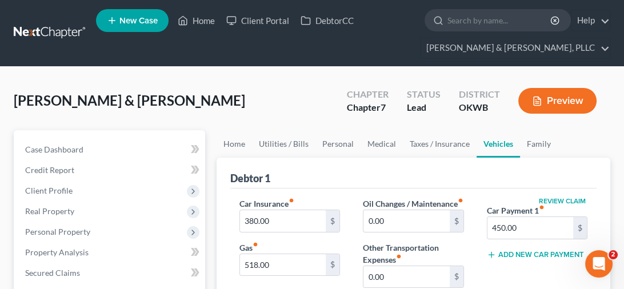
scroll to position [57, 0]
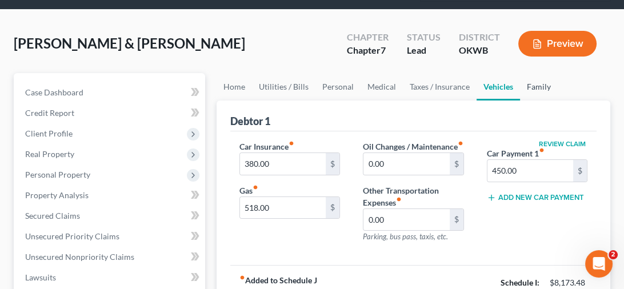
click at [531, 82] on link "Family" at bounding box center [539, 86] width 38 height 27
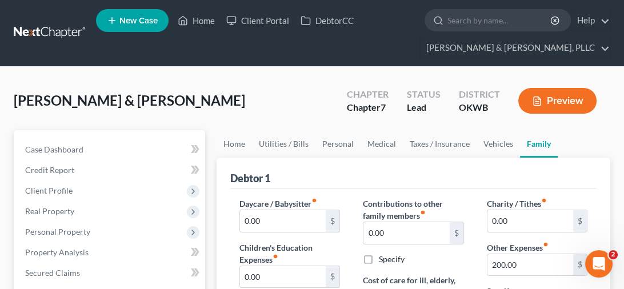
scroll to position [114, 0]
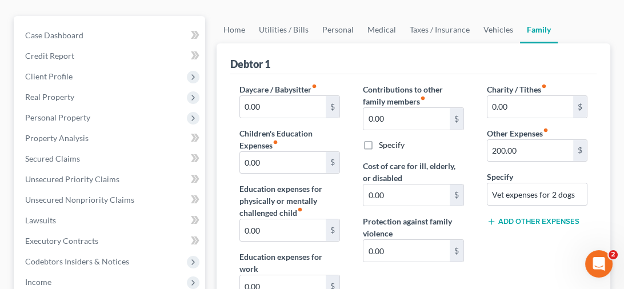
click at [541, 217] on button "Add Other Expenses" at bounding box center [533, 221] width 93 height 9
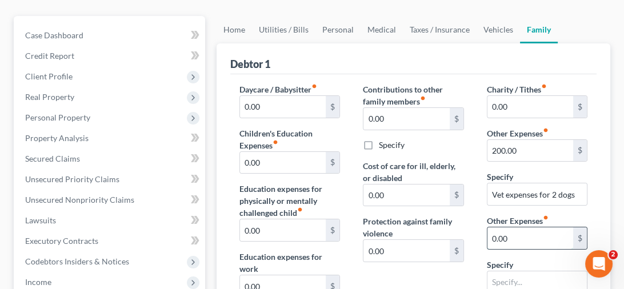
click at [515, 240] on input "0.00" at bounding box center [530, 238] width 86 height 22
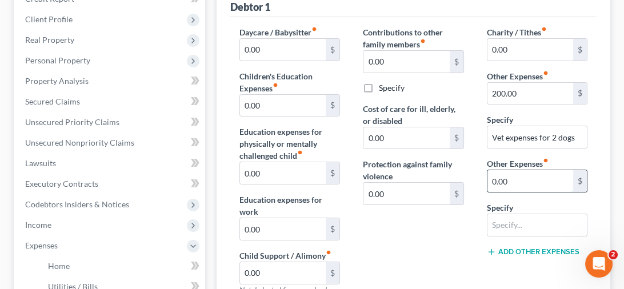
click at [525, 171] on input "0.00" at bounding box center [530, 181] width 86 height 22
type input "0"
type input "906.32"
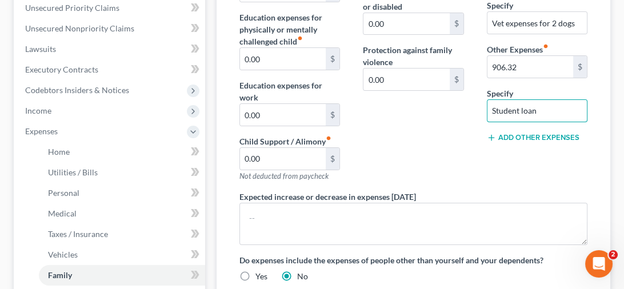
scroll to position [481, 0]
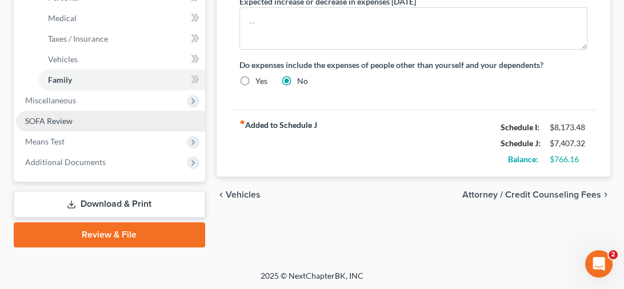
type input "Student loan"
click at [74, 119] on link "SOFA Review" at bounding box center [110, 121] width 189 height 21
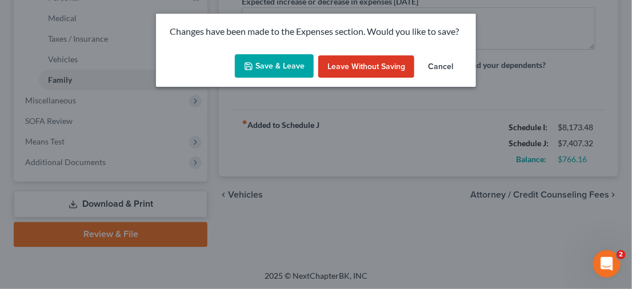
click at [265, 69] on button "Save & Leave" at bounding box center [274, 66] width 79 height 24
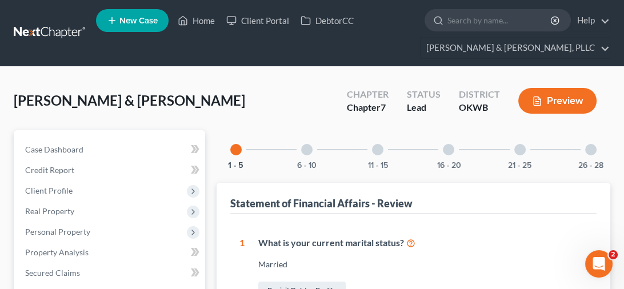
scroll to position [228, 0]
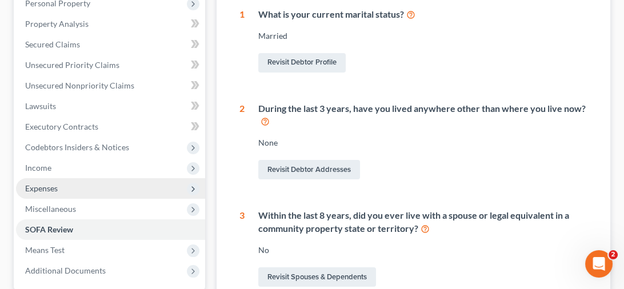
click at [45, 188] on span "Expenses" at bounding box center [41, 188] width 33 height 10
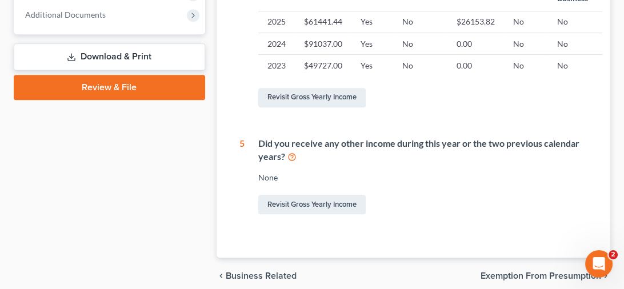
scroll to position [400, 0]
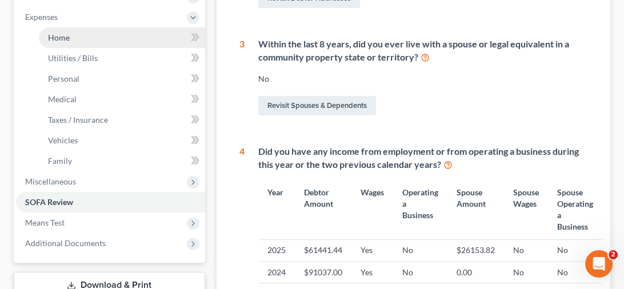
click at [92, 37] on link "Home" at bounding box center [122, 37] width 166 height 21
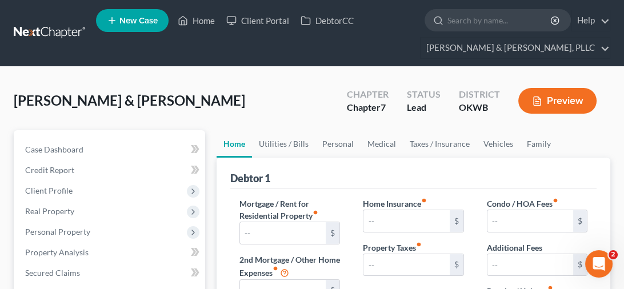
type input "1,550.00"
type input "0.00"
radio input "true"
type input "65.00"
type input "0.00"
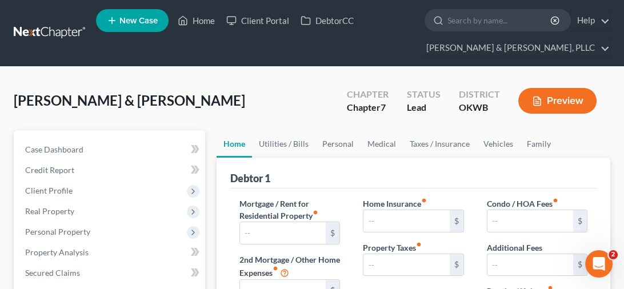
type input "0.00"
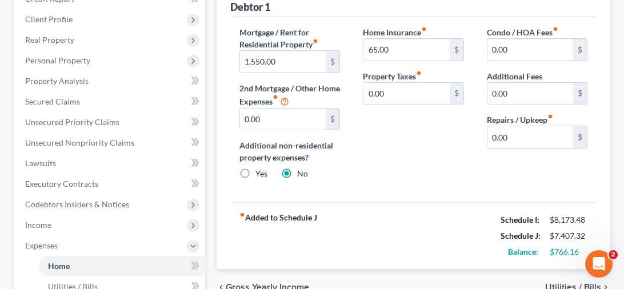
scroll to position [228, 0]
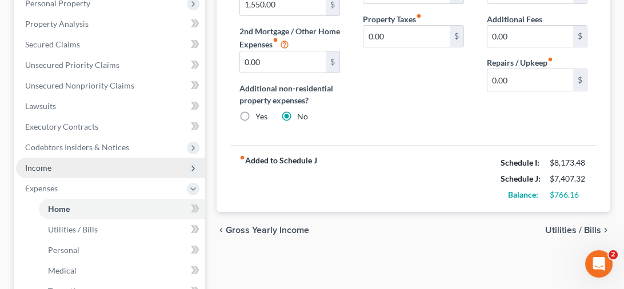
click at [62, 166] on span "Income" at bounding box center [110, 168] width 189 height 21
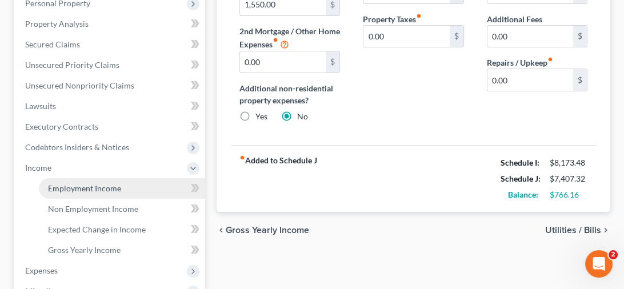
click at [101, 183] on span "Employment Income" at bounding box center [84, 188] width 73 height 10
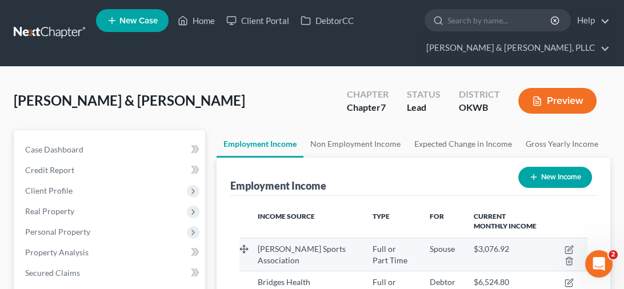
scroll to position [57, 0]
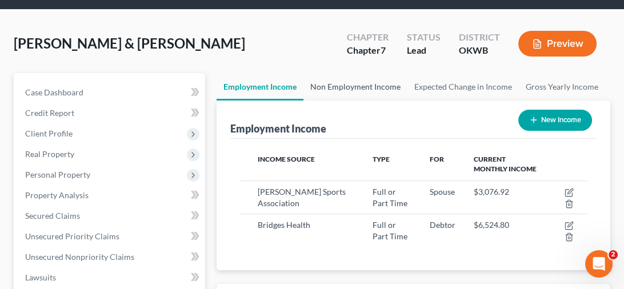
click at [372, 89] on link "Non Employment Income" at bounding box center [355, 86] width 104 height 27
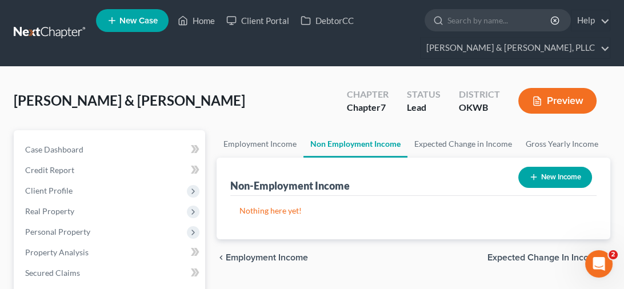
click at [540, 168] on button "New Income" at bounding box center [555, 177] width 74 height 21
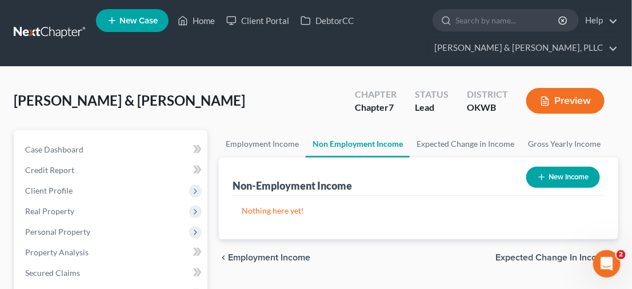
select select "0"
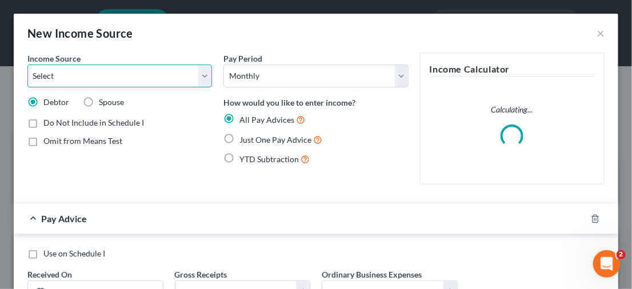
click at [200, 72] on select "Select Unemployment Disability (from employer) Pension Retirement Social Securi…" at bounding box center [119, 76] width 184 height 23
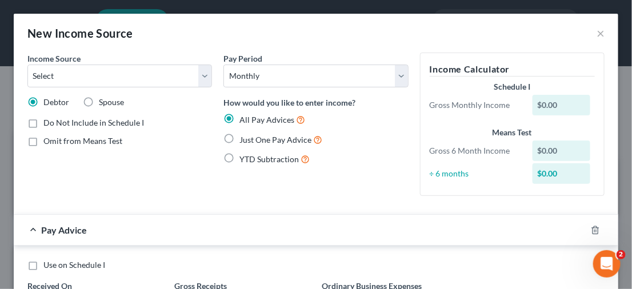
click at [290, 45] on div "New Income Source ×" at bounding box center [316, 33] width 604 height 39
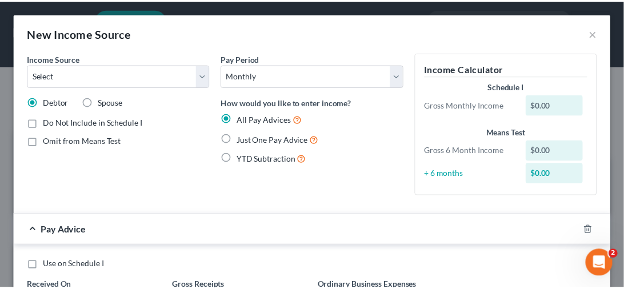
scroll to position [106, 0]
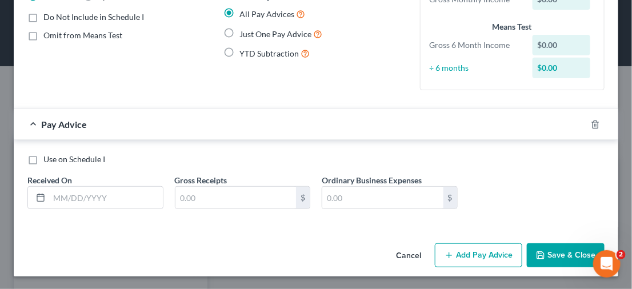
click at [406, 255] on button "Cancel" at bounding box center [408, 255] width 43 height 23
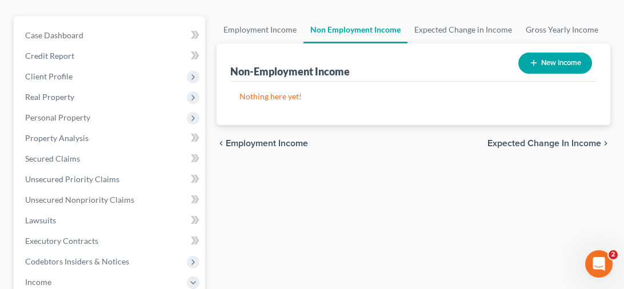
scroll to position [286, 0]
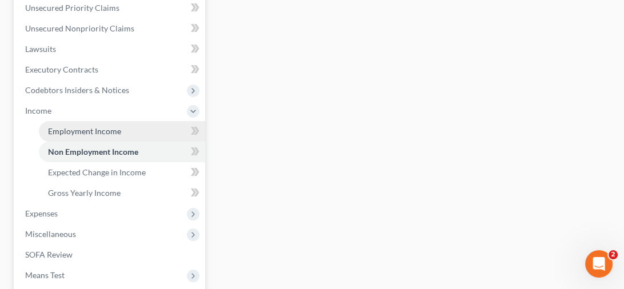
click at [91, 134] on span "Employment Income" at bounding box center [84, 131] width 73 height 10
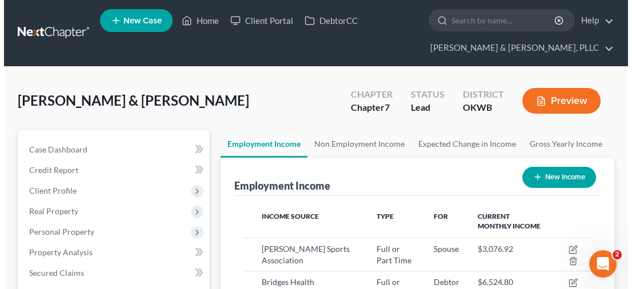
scroll to position [174, 370]
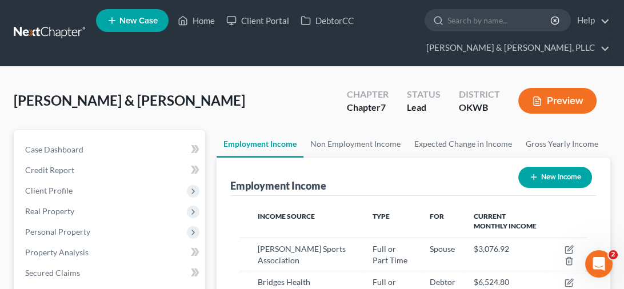
click at [555, 176] on button "New Income" at bounding box center [555, 177] width 74 height 21
select select "0"
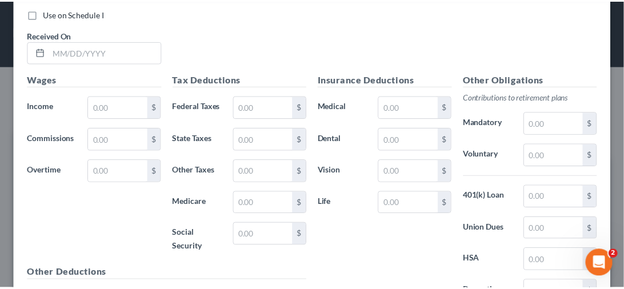
scroll to position [521, 0]
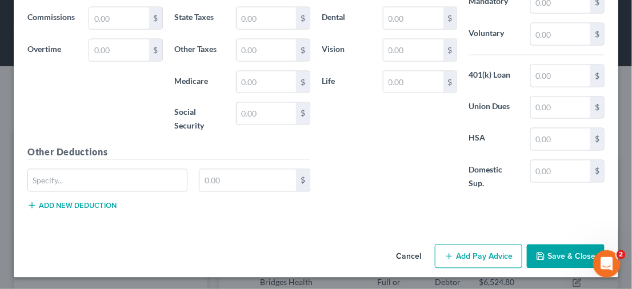
click at [398, 255] on button "Cancel" at bounding box center [408, 257] width 43 height 23
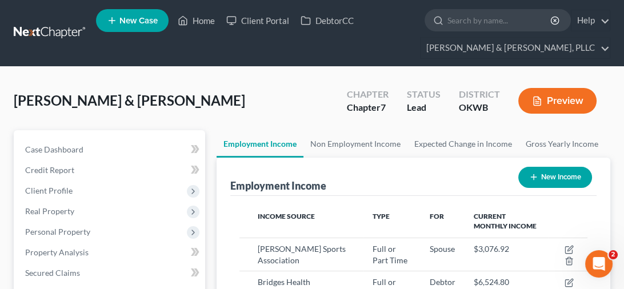
scroll to position [114, 0]
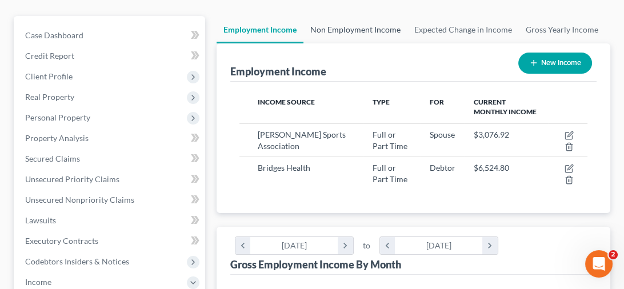
click at [342, 22] on link "Non Employment Income" at bounding box center [355, 29] width 104 height 27
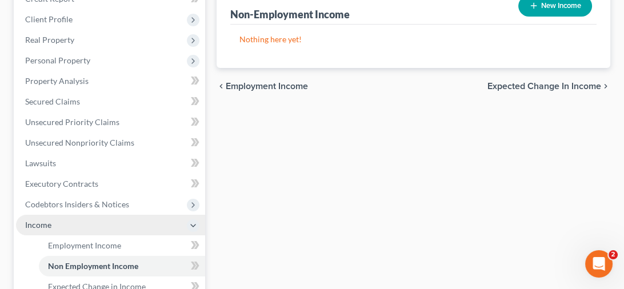
scroll to position [228, 0]
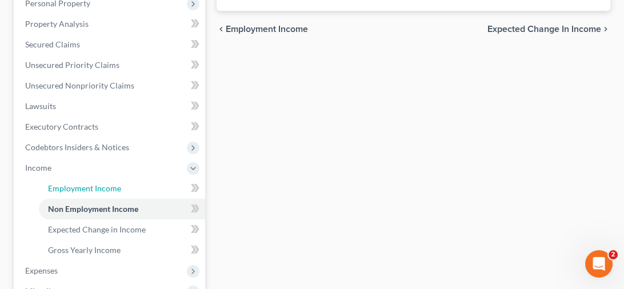
click at [95, 186] on span "Employment Income" at bounding box center [84, 188] width 73 height 10
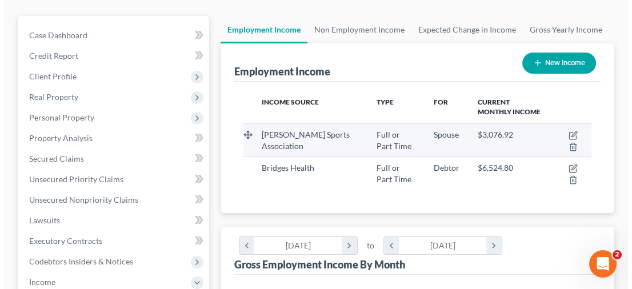
scroll to position [174, 370]
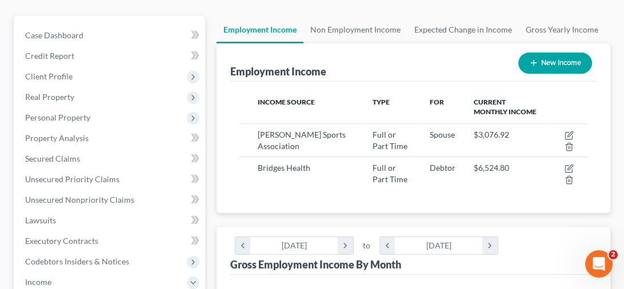
click at [553, 65] on button "New Income" at bounding box center [555, 63] width 74 height 21
select select "0"
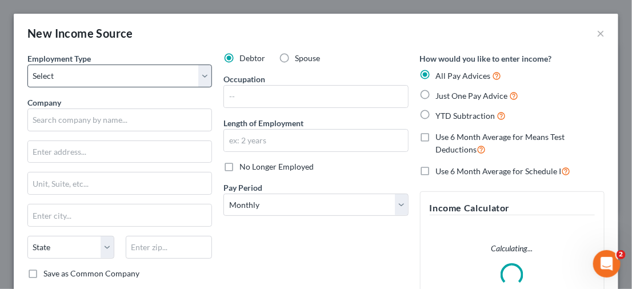
scroll to position [176, 376]
click at [206, 77] on select "Select Full or [DEMOGRAPHIC_DATA] Employment Self Employment" at bounding box center [119, 76] width 184 height 23
select select "0"
click at [27, 65] on select "Select Full or [DEMOGRAPHIC_DATA] Employment Self Employment" at bounding box center [119, 76] width 184 height 23
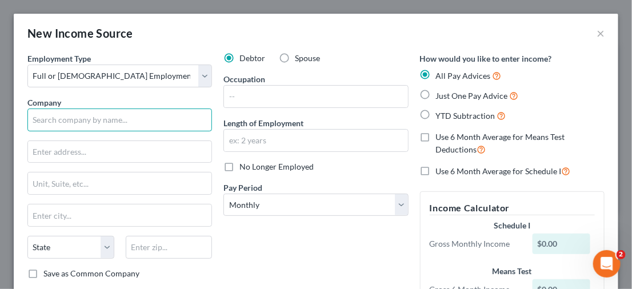
click at [109, 119] on input "text" at bounding box center [119, 120] width 184 height 23
drag, startPoint x: 111, startPoint y: 119, endPoint x: 65, endPoint y: 121, distance: 46.9
click at [71, 121] on input "Amazon delivery" at bounding box center [119, 120] width 184 height 23
click at [66, 121] on input "Amazon delivery" at bounding box center [119, 120] width 184 height 23
click at [60, 118] on input "Amazon delivery" at bounding box center [119, 120] width 184 height 23
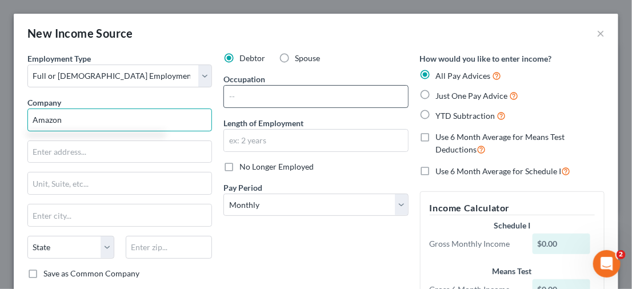
type input "Amazon"
click at [347, 97] on input "text" at bounding box center [315, 97] width 183 height 22
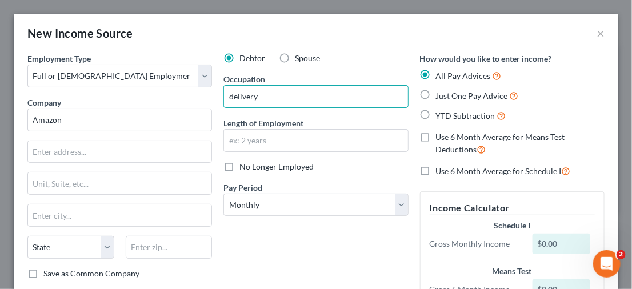
scroll to position [57, 0]
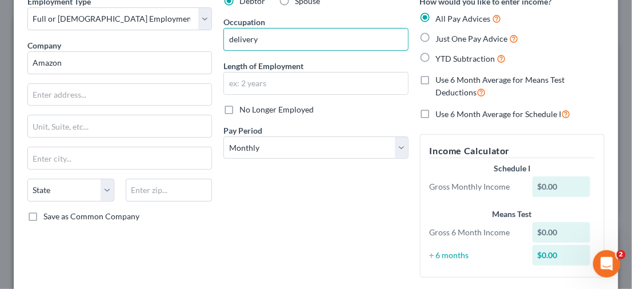
type input "delivery"
click at [436, 40] on label "Just One Pay Advice" at bounding box center [477, 38] width 83 height 13
click at [440, 39] on input "Just One Pay Advice" at bounding box center [443, 35] width 7 height 7
radio input "true"
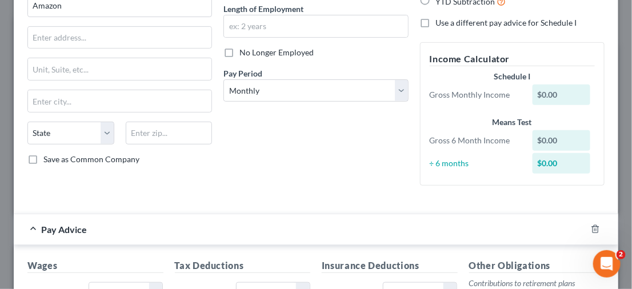
scroll to position [228, 0]
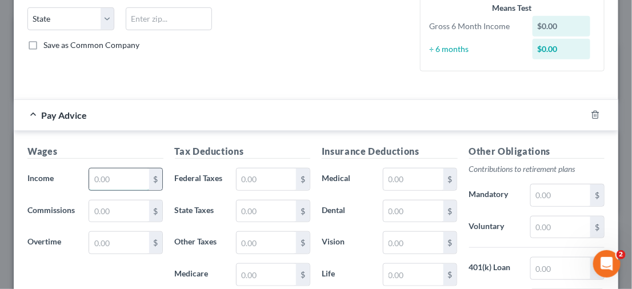
click at [127, 174] on input "text" at bounding box center [118, 179] width 59 height 22
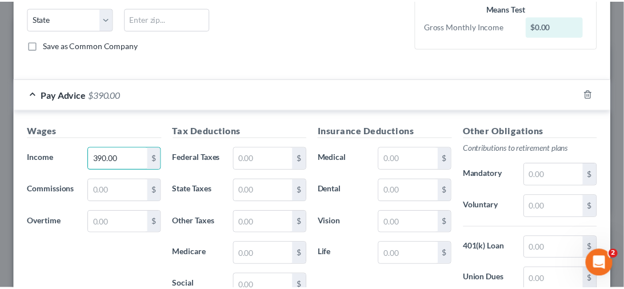
scroll to position [400, 0]
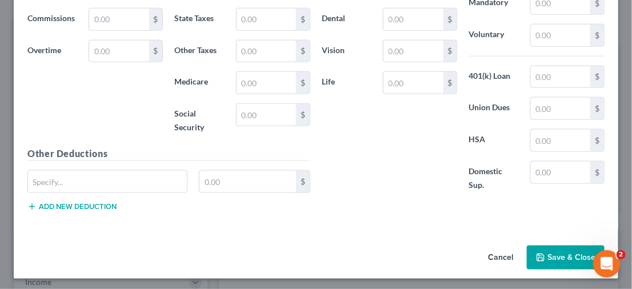
type input "390.00"
click at [540, 248] on button "Save & Close" at bounding box center [566, 258] width 78 height 24
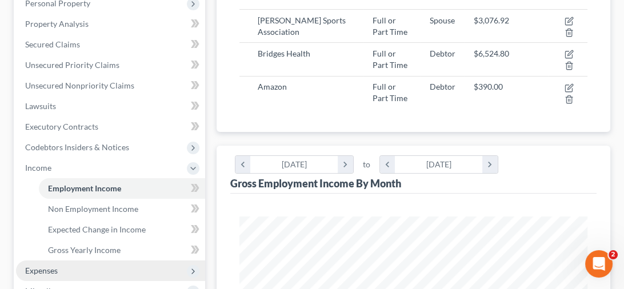
scroll to position [286, 0]
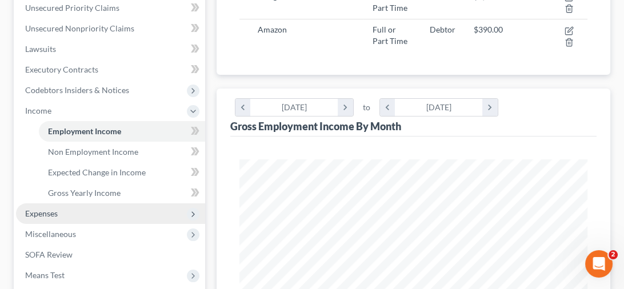
click at [67, 213] on span "Expenses" at bounding box center [110, 213] width 189 height 21
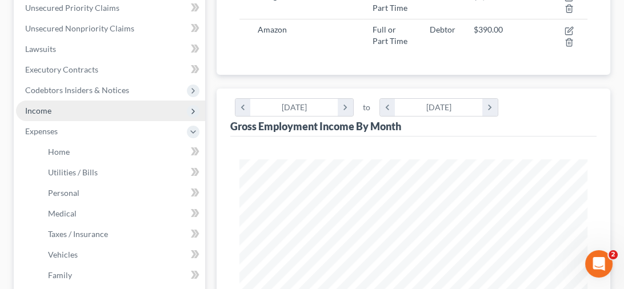
click at [75, 110] on span "Income" at bounding box center [110, 111] width 189 height 21
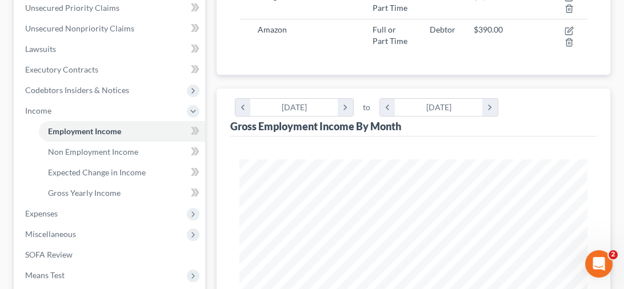
scroll to position [400, 0]
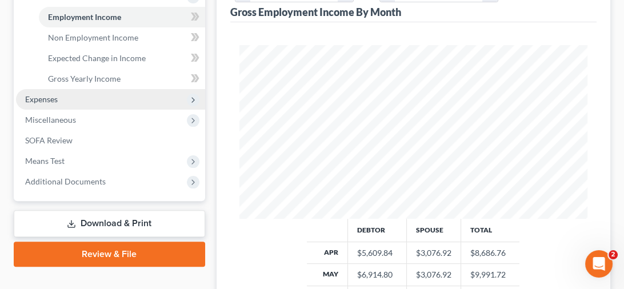
click at [87, 95] on span "Expenses" at bounding box center [110, 99] width 189 height 21
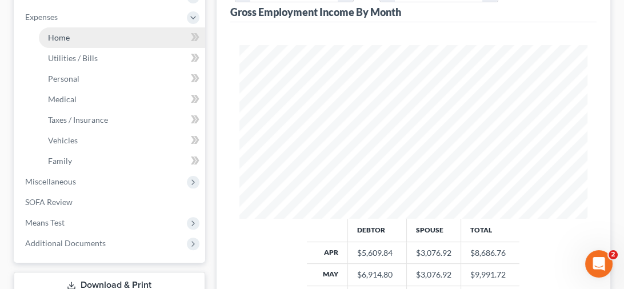
click at [102, 42] on link "Home" at bounding box center [122, 37] width 166 height 21
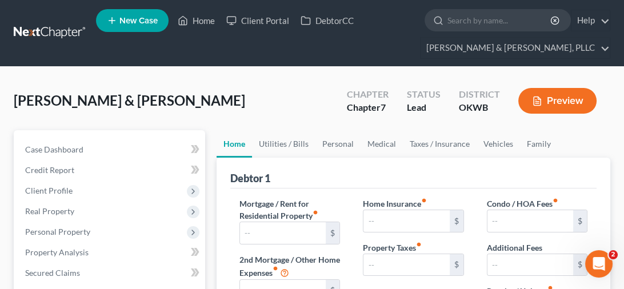
type input "1,550.00"
type input "0.00"
radio input "true"
type input "65.00"
type input "0.00"
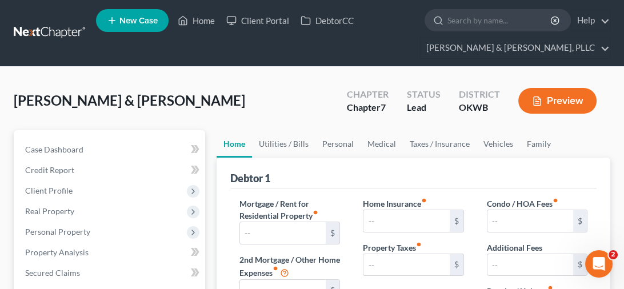
type input "0.00"
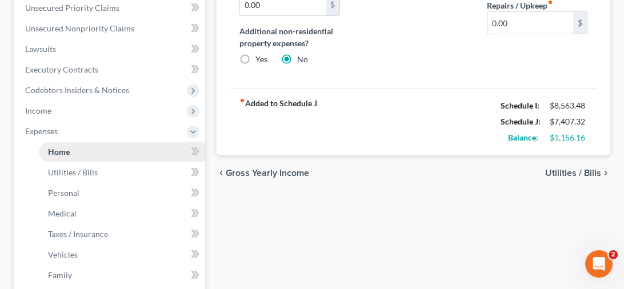
scroll to position [481, 0]
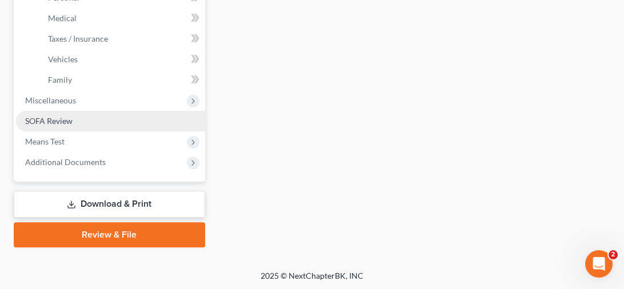
click at [84, 123] on link "SOFA Review" at bounding box center [110, 121] width 189 height 21
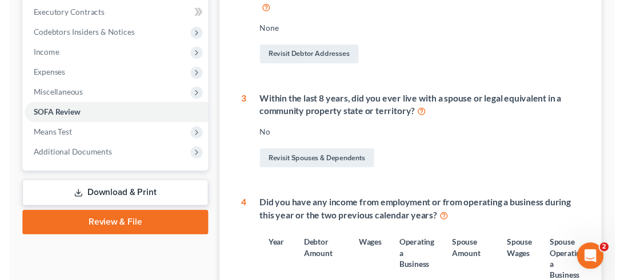
scroll to position [57, 0]
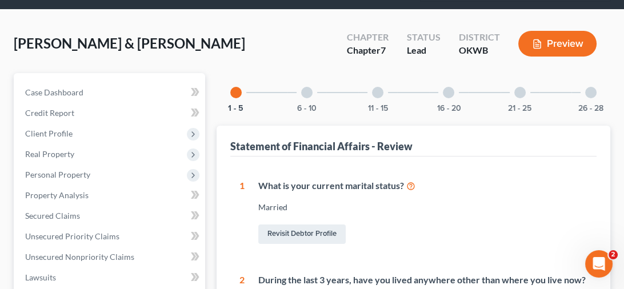
click at [307, 93] on div at bounding box center [306, 92] width 11 height 11
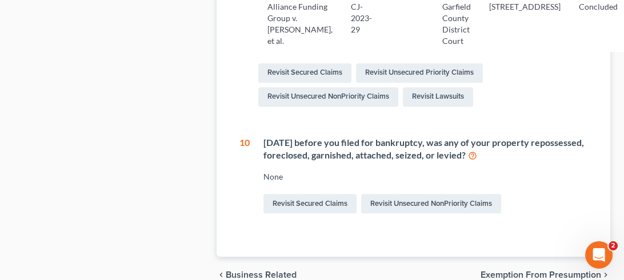
scroll to position [969, 0]
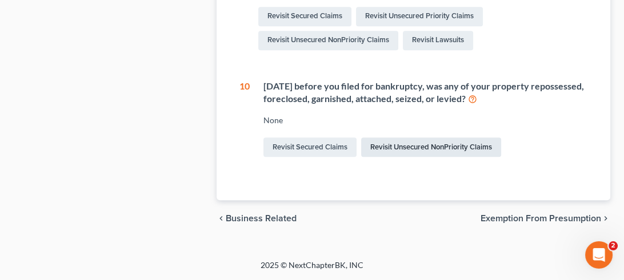
click at [412, 151] on link "Revisit Unsecured NonPriority Claims" at bounding box center [431, 147] width 140 height 19
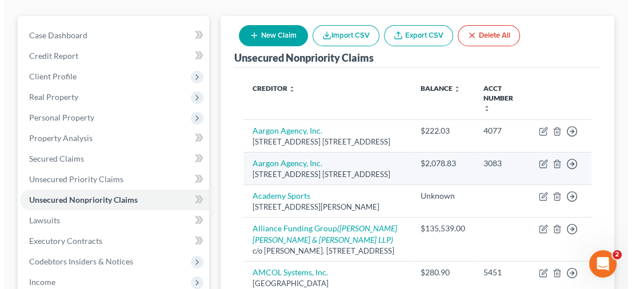
scroll to position [171, 0]
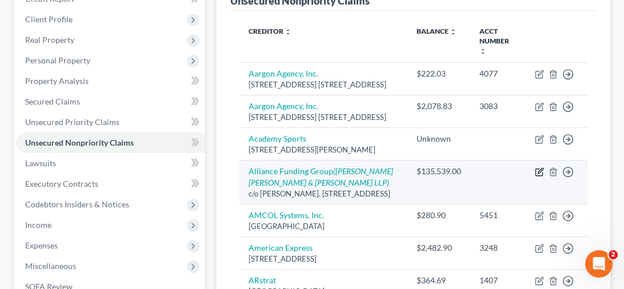
click at [541, 176] on icon "button" at bounding box center [539, 171] width 9 height 9
select select "37"
select select "10"
select select "2"
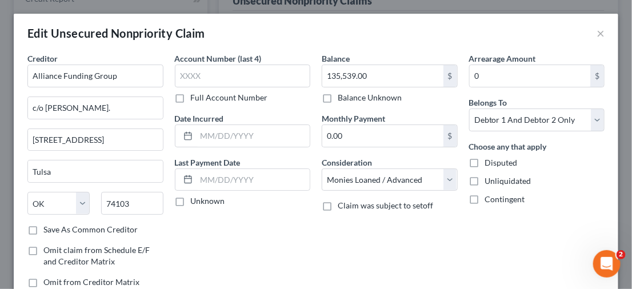
scroll to position [143, 0]
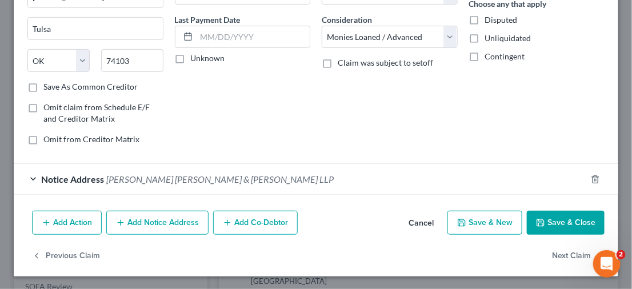
click at [73, 216] on button "Add Action" at bounding box center [67, 223] width 70 height 24
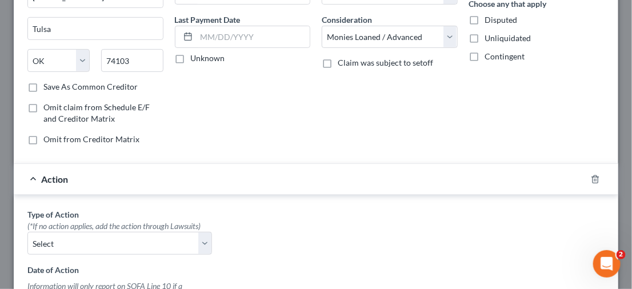
scroll to position [200, 0]
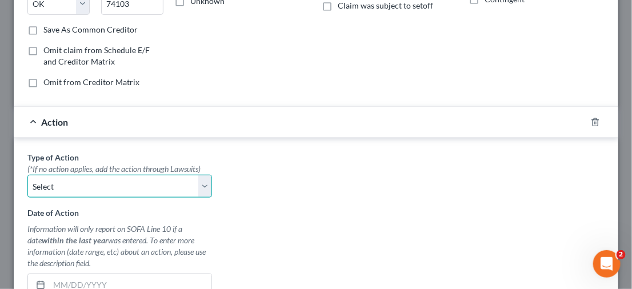
click at [194, 182] on select "Select Repossession Garnishment Foreclosure Personal Injury Attached, Seized, O…" at bounding box center [119, 186] width 184 height 23
select select "1"
click at [27, 175] on select "Select Repossession Garnishment Foreclosure Personal Injury Attached, Seized, O…" at bounding box center [119, 186] width 184 height 23
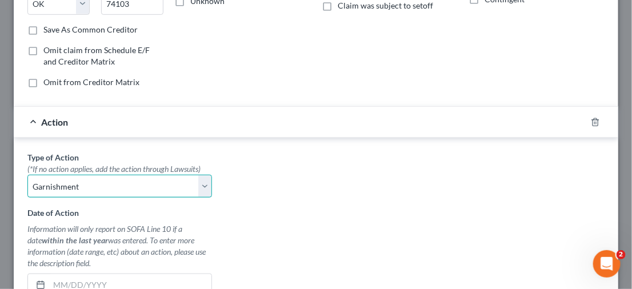
scroll to position [314, 0]
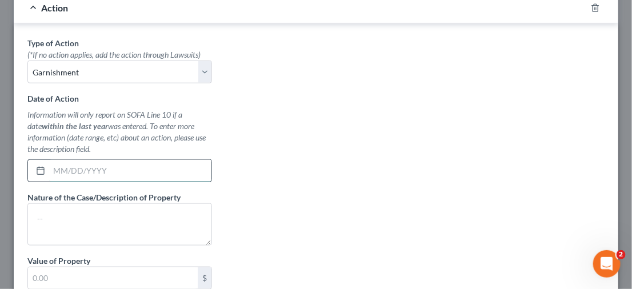
click at [117, 172] on input "text" at bounding box center [130, 171] width 162 height 22
click at [141, 267] on input "text" at bounding box center [113, 278] width 170 height 22
